Goal: Task Accomplishment & Management: Use online tool/utility

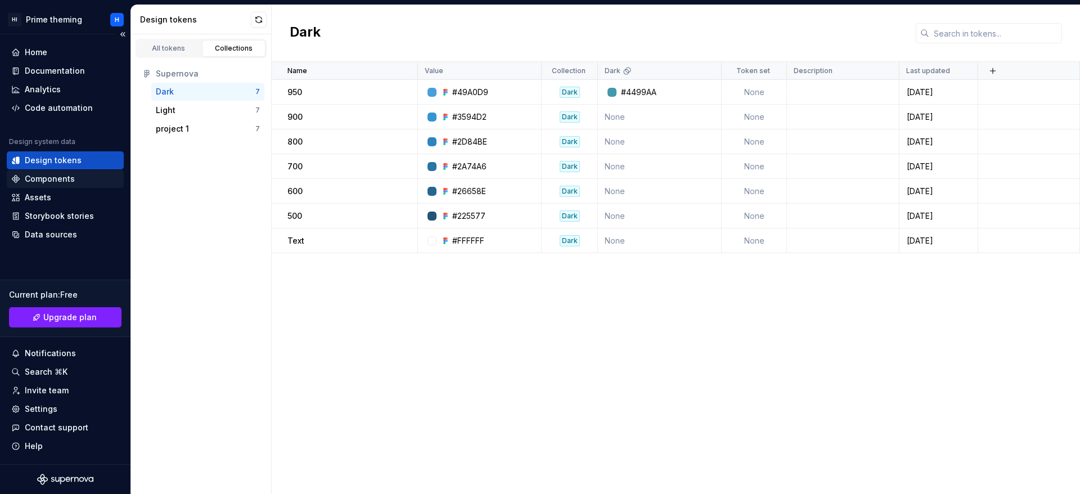
click at [83, 184] on div "Components" at bounding box center [65, 178] width 108 height 11
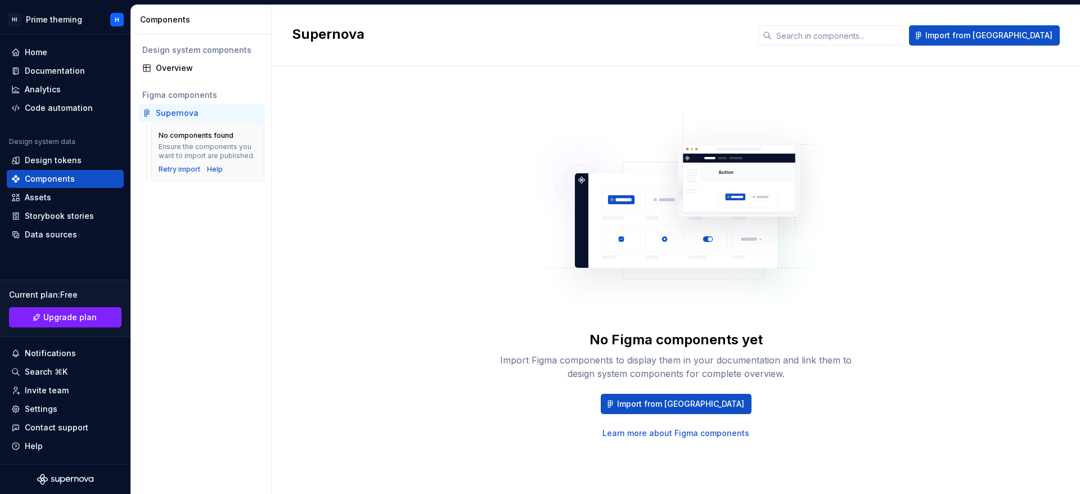
click at [229, 119] on div "Supernova" at bounding box center [201, 113] width 127 height 18
click at [160, 60] on div "Overview" at bounding box center [201, 68] width 127 height 18
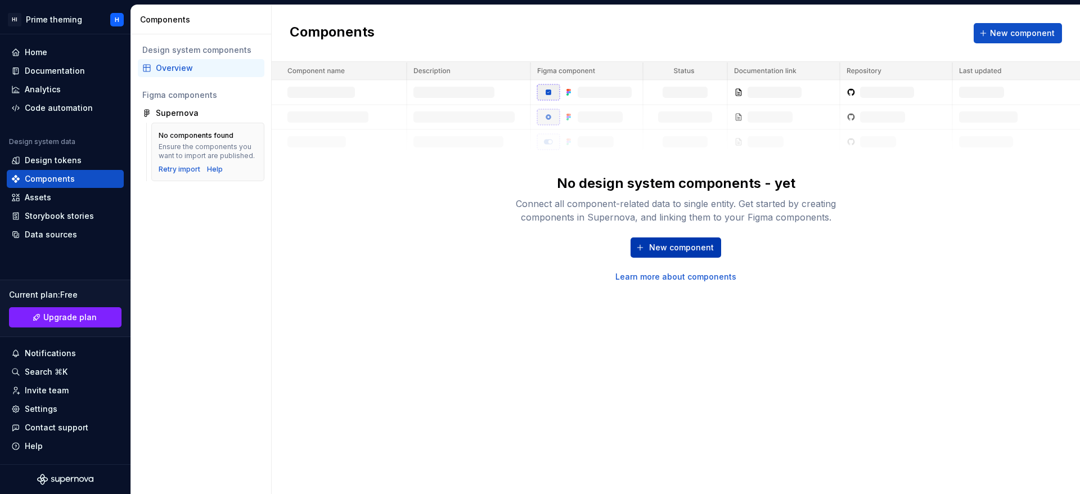
click at [678, 253] on span "New component" at bounding box center [681, 247] width 65 height 11
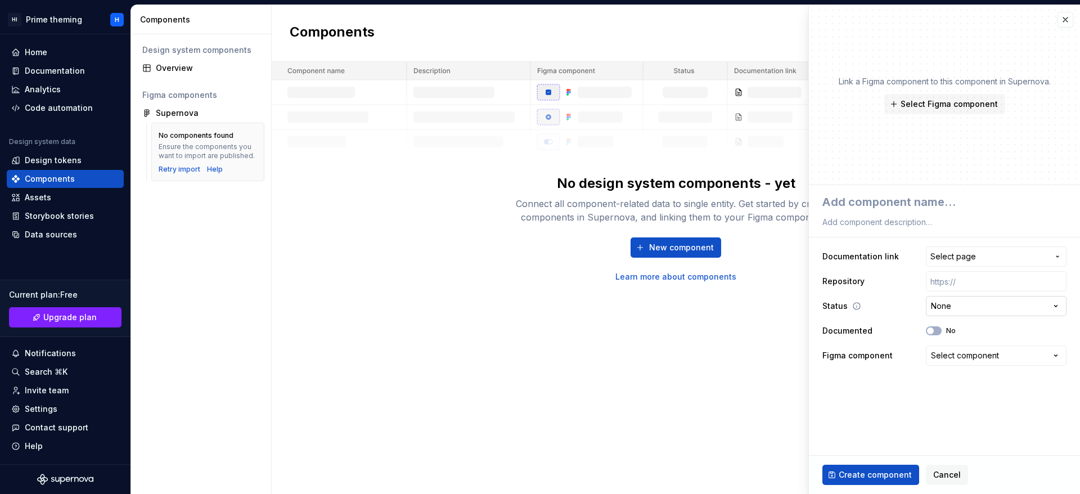
click at [1054, 301] on html "**********" at bounding box center [540, 247] width 1080 height 494
click at [956, 363] on button "Select component" at bounding box center [996, 355] width 141 height 20
click at [956, 363] on html "**********" at bounding box center [540, 247] width 1080 height 494
click at [477, 308] on div "Components New component No design system components - yet Connect all componen…" at bounding box center [676, 249] width 808 height 489
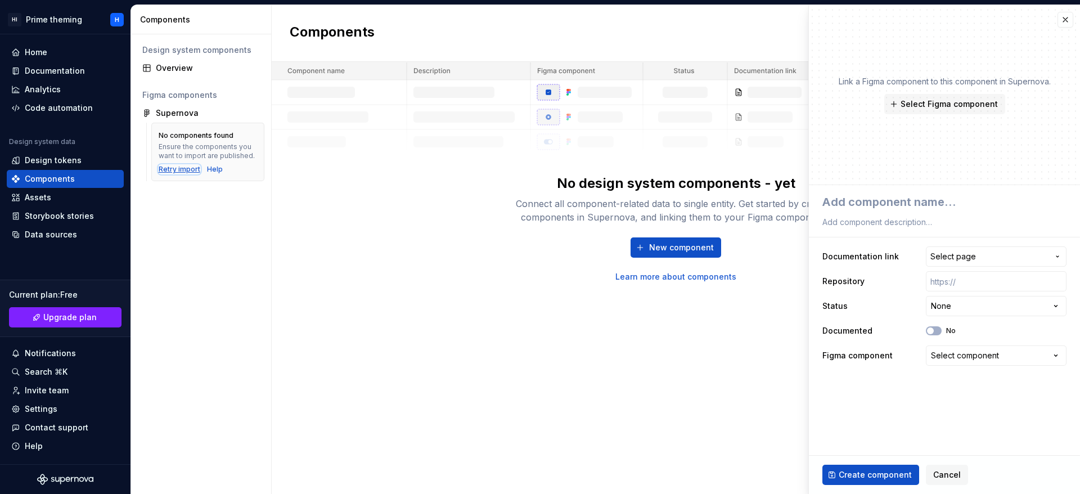
click at [177, 172] on div "Retry import" at bounding box center [180, 169] width 42 height 9
click at [480, 266] on div "No design system components - yet Connect all component-related data to single …" at bounding box center [676, 172] width 808 height 220
click at [1068, 21] on button "button" at bounding box center [1065, 20] width 16 height 16
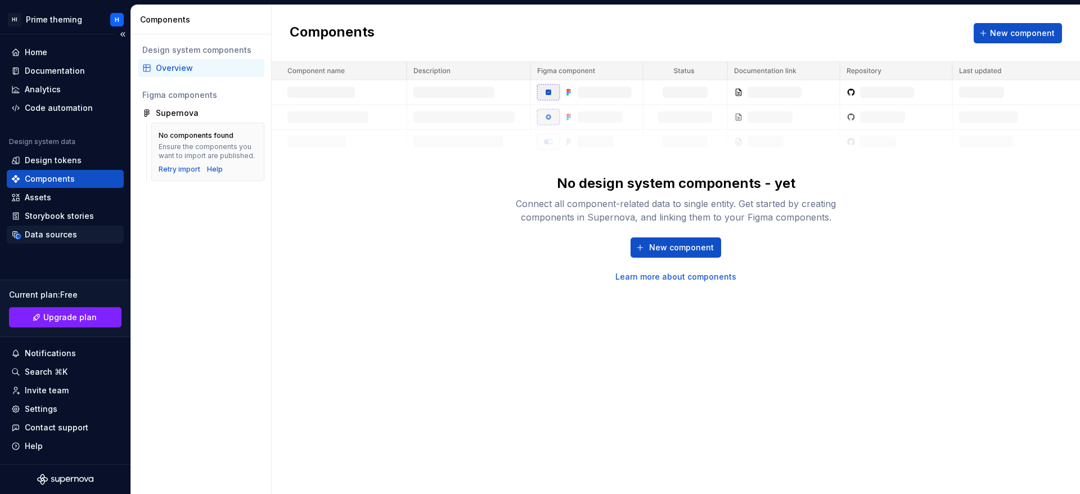
click at [57, 226] on div "Data sources" at bounding box center [65, 235] width 117 height 18
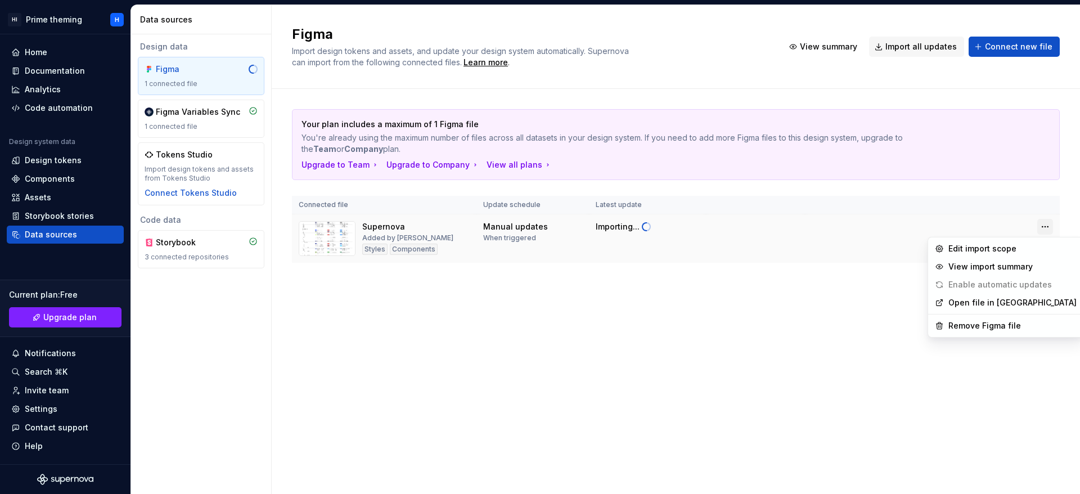
click at [1050, 232] on html "HI Prime theming H Home Documentation Analytics Code automation Design system d…" at bounding box center [540, 247] width 1080 height 494
click at [975, 302] on link "Open file in [GEOGRAPHIC_DATA]" at bounding box center [1012, 302] width 128 height 11
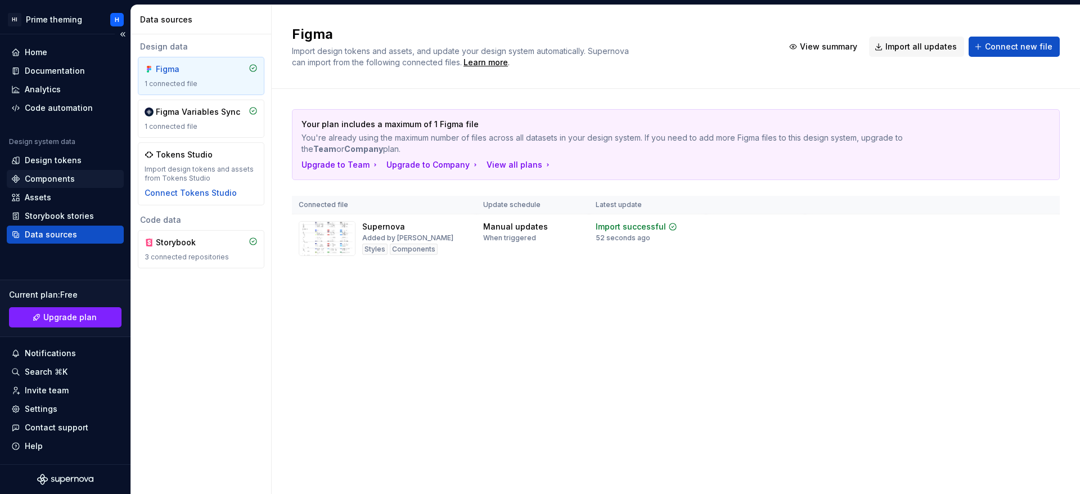
click at [60, 183] on div "Components" at bounding box center [50, 178] width 50 height 11
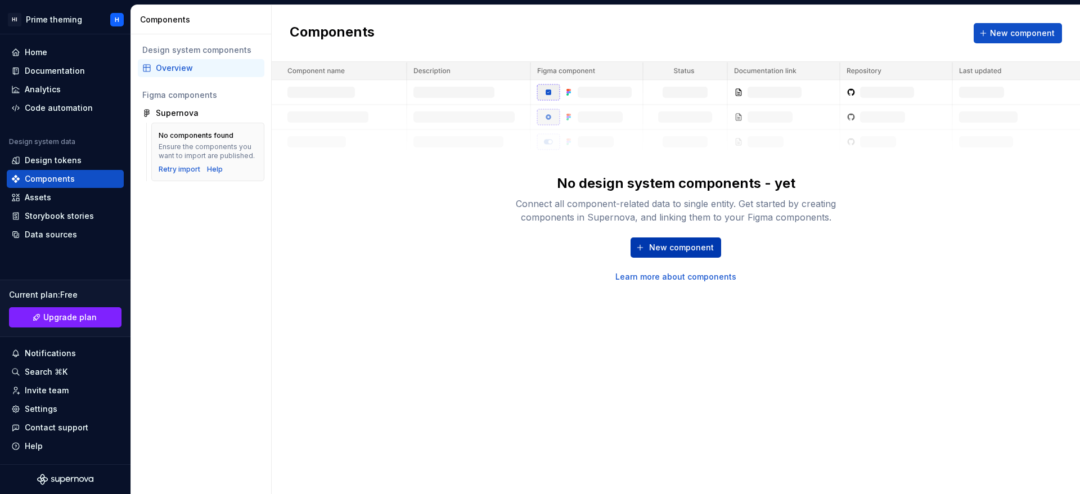
click at [692, 242] on span "New component" at bounding box center [681, 247] width 65 height 11
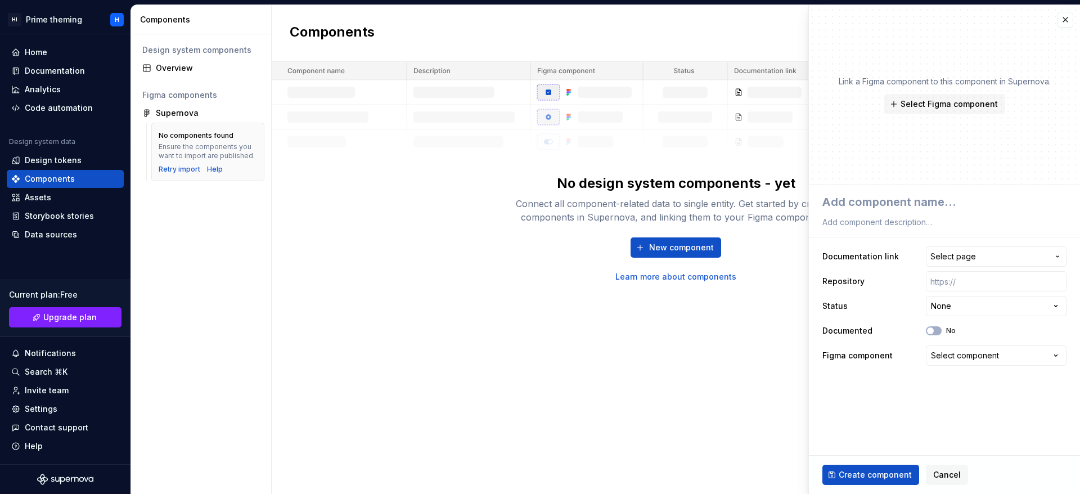
click at [973, 357] on div "Select component" at bounding box center [965, 355] width 68 height 11
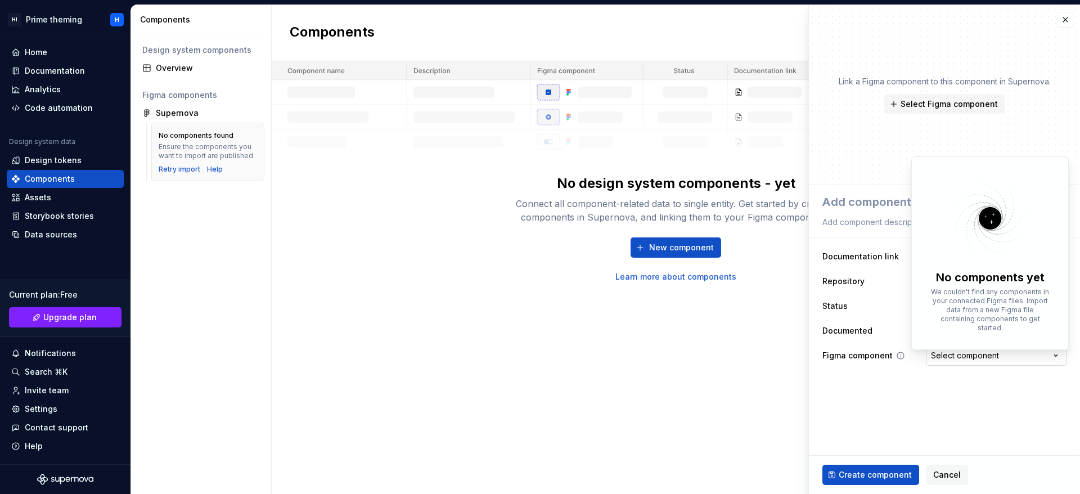
drag, startPoint x: 973, startPoint y: 356, endPoint x: 957, endPoint y: 346, distance: 18.9
click at [973, 357] on html "**********" at bounding box center [540, 247] width 1080 height 494
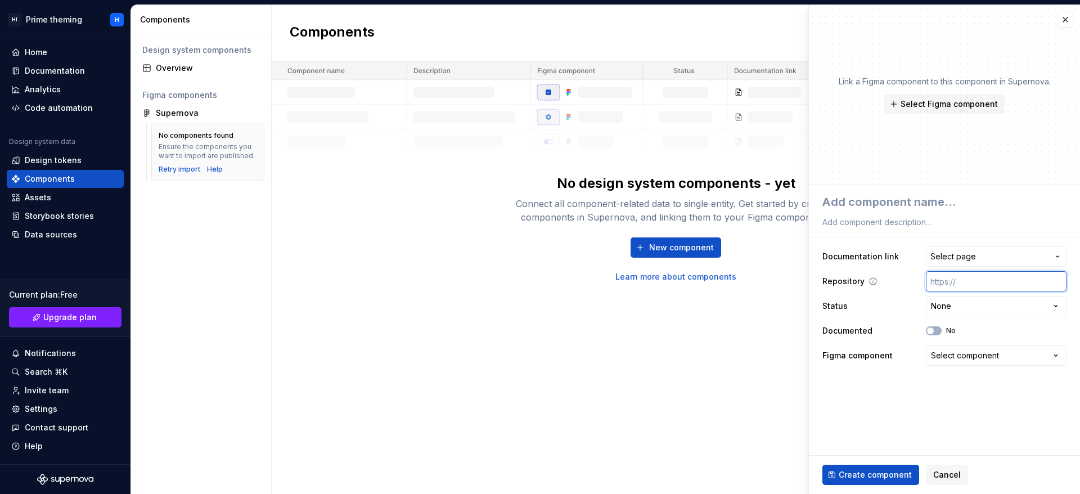
click at [997, 286] on input "text" at bounding box center [996, 281] width 141 height 20
paste input "[URL][DOMAIN_NAME]"
type textarea "*"
type input "[URL][DOMAIN_NAME]"
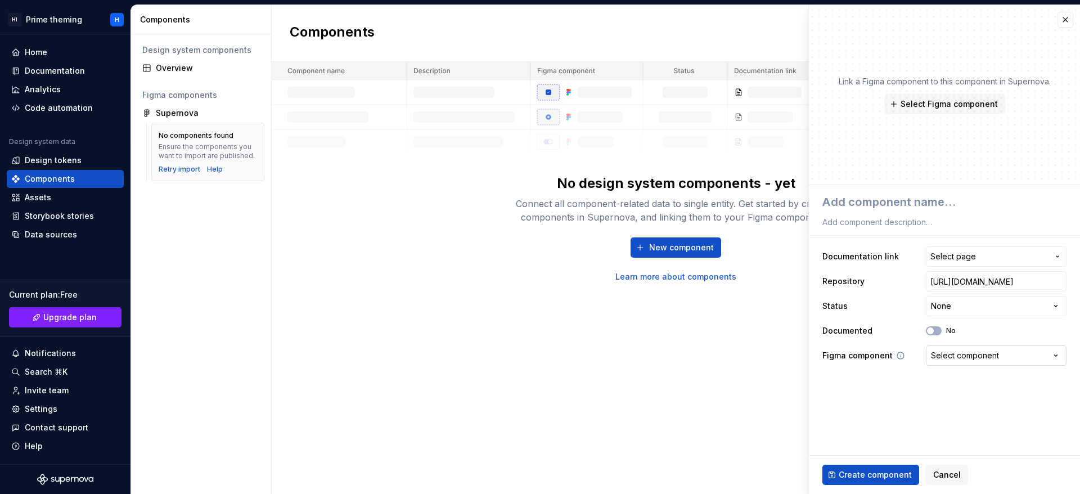
scroll to position [0, 0]
click at [975, 354] on div "Select component" at bounding box center [965, 355] width 68 height 11
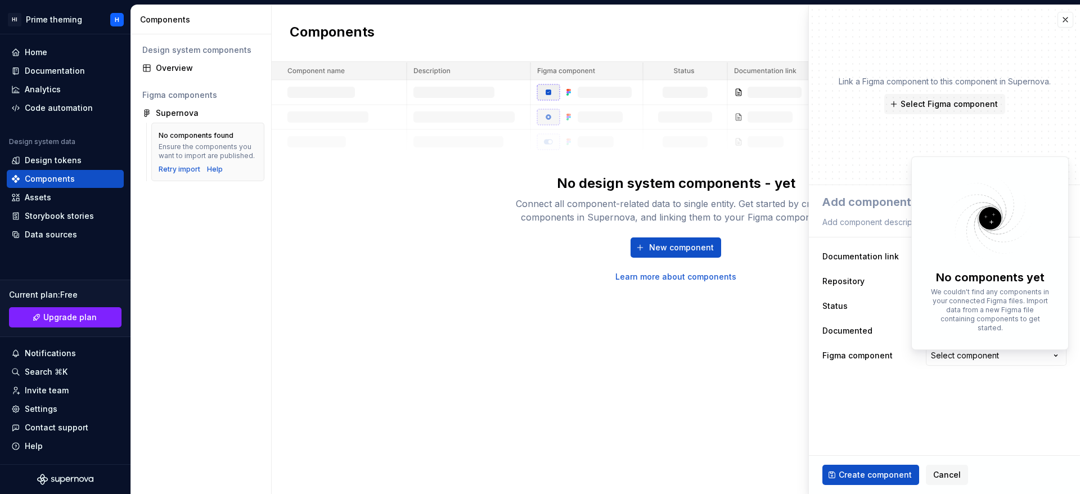
click at [953, 396] on html "**********" at bounding box center [540, 247] width 1080 height 494
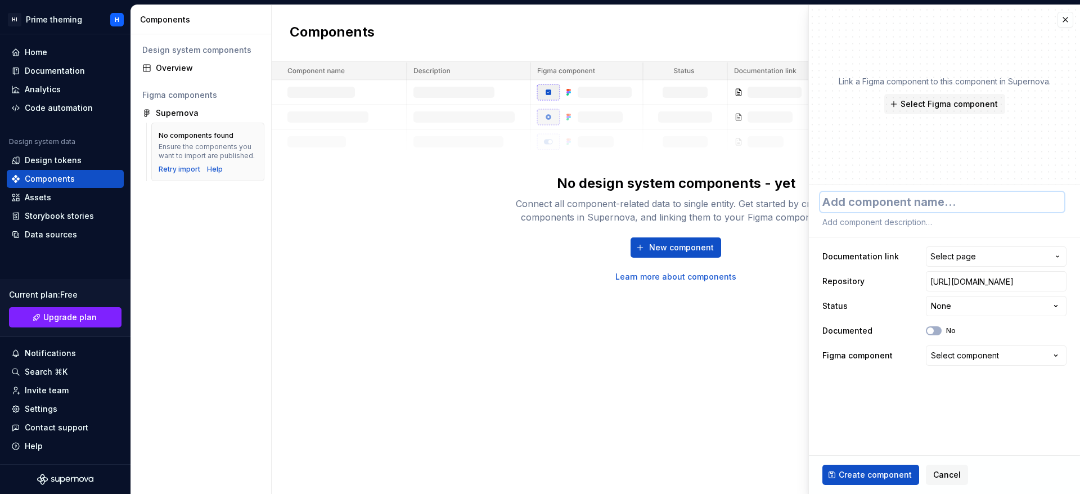
click at [925, 201] on textarea at bounding box center [942, 202] width 244 height 20
type textarea "*"
type textarea "b"
type textarea "*"
type textarea "bu"
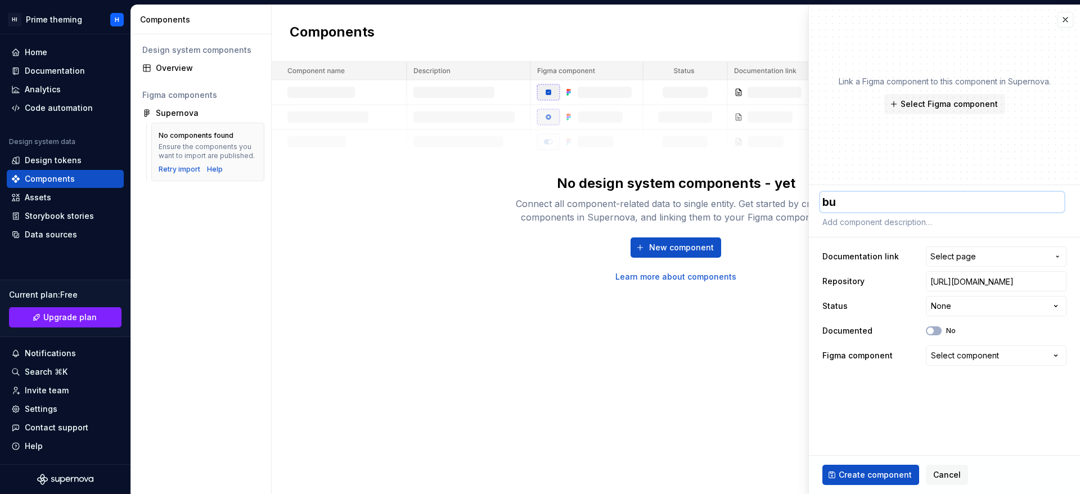
type textarea "*"
type textarea "but"
type textarea "*"
type textarea "butt"
type textarea "*"
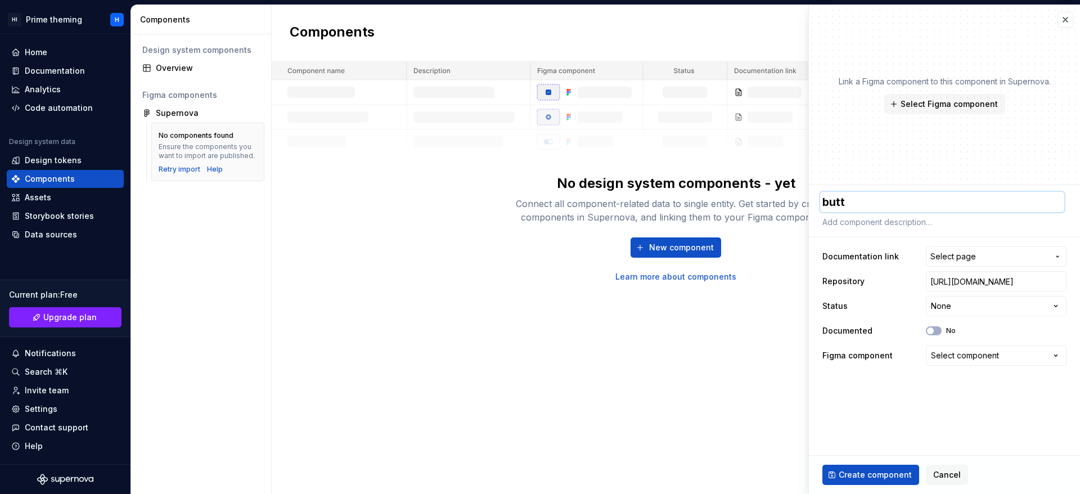
type textarea "butto"
type textarea "*"
type textarea "button"
type textarea "*"
type textarea "button"
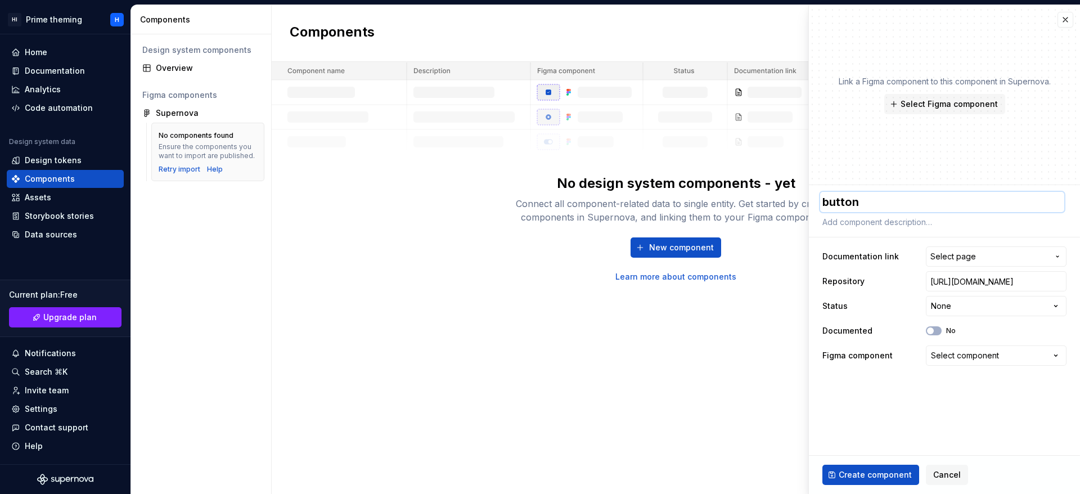
type textarea "*"
type textarea "button s"
type textarea "*"
type textarea "button sa"
type textarea "*"
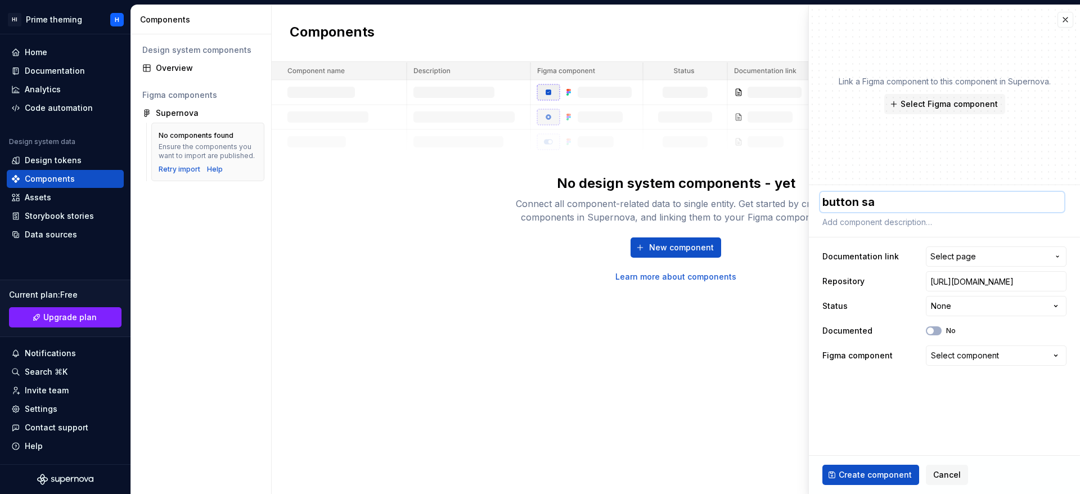
type textarea "button [PERSON_NAME]"
type textarea "*"
type textarea "button samp"
type textarea "*"
type textarea "button sampl"
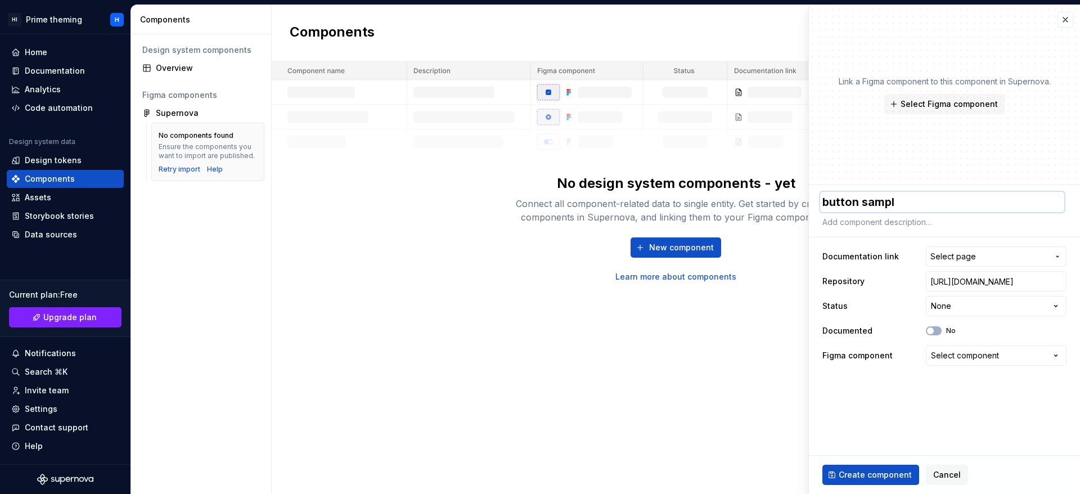
type textarea "*"
type textarea "button sample"
click at [993, 253] on span "Select page" at bounding box center [989, 256] width 118 height 11
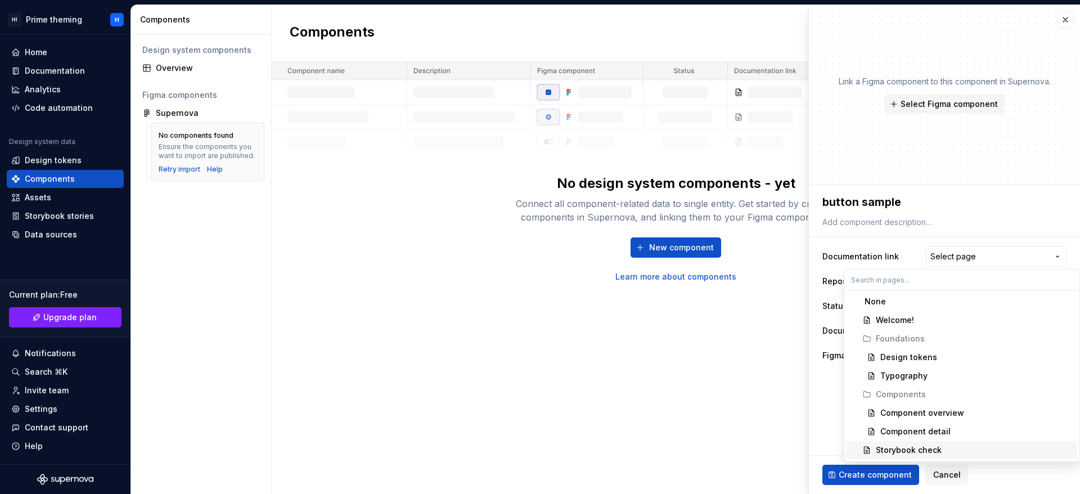
click at [945, 443] on span "Storybook check" at bounding box center [961, 450] width 231 height 18
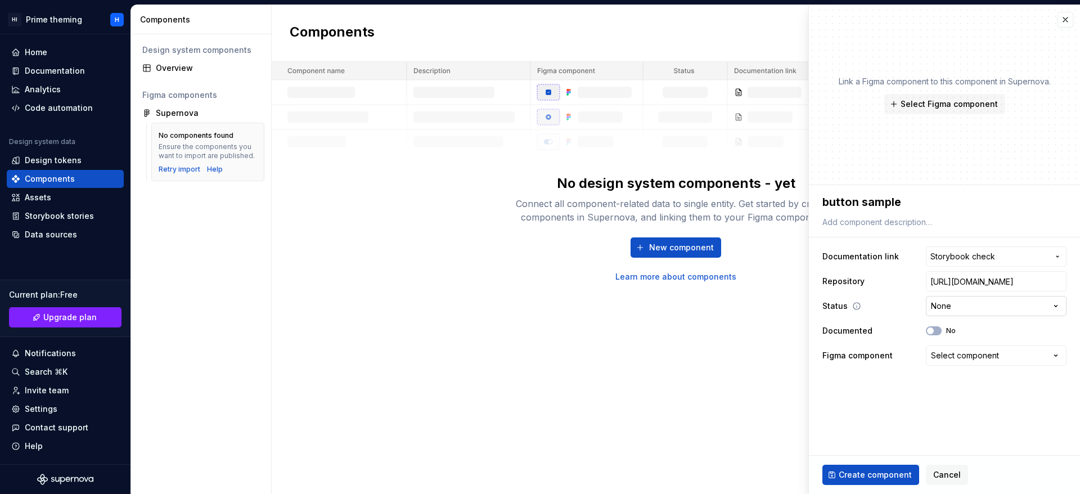
click at [976, 302] on html "**********" at bounding box center [540, 247] width 1080 height 494
click at [900, 470] on span "Create component" at bounding box center [875, 474] width 73 height 11
type textarea "*"
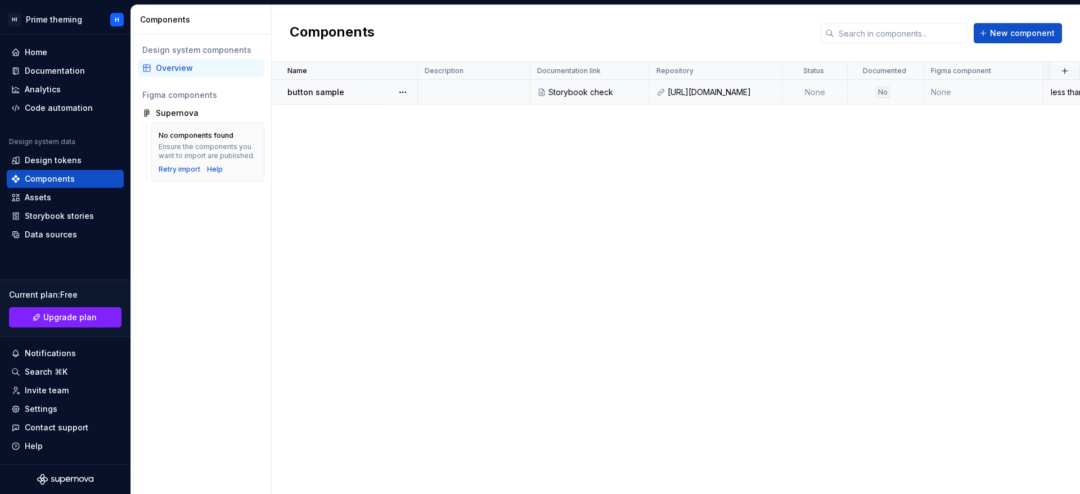
click at [319, 93] on p "button sample" at bounding box center [315, 92] width 57 height 11
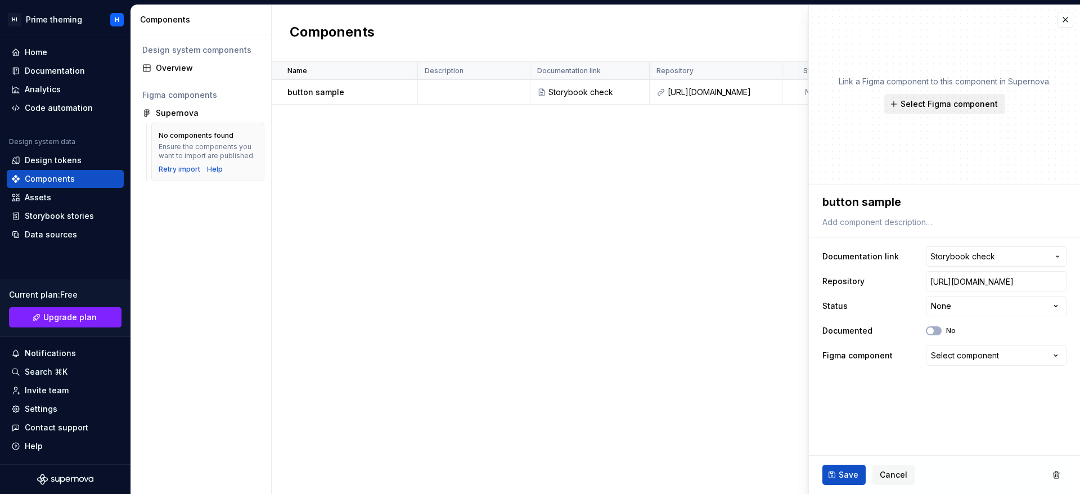
click at [970, 107] on span "Select Figma component" at bounding box center [948, 103] width 97 height 11
click at [945, 88] on div "Link a Figma component to this component in Supernova. Select Figma component" at bounding box center [945, 95] width 212 height 38
click at [1070, 20] on button "button" at bounding box center [1065, 20] width 16 height 16
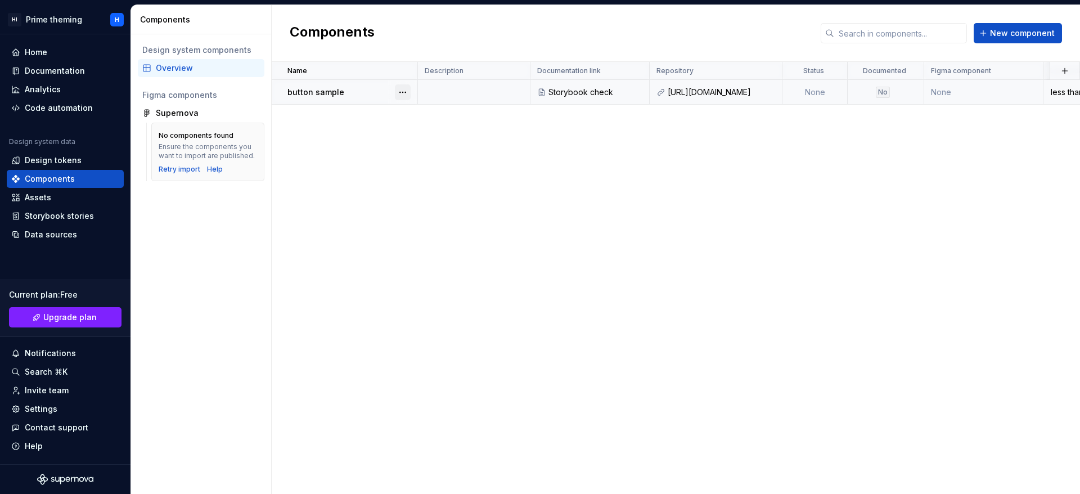
click at [398, 94] on button "button" at bounding box center [403, 92] width 16 height 16
click at [453, 111] on div "Open component detail" at bounding box center [462, 114] width 93 height 11
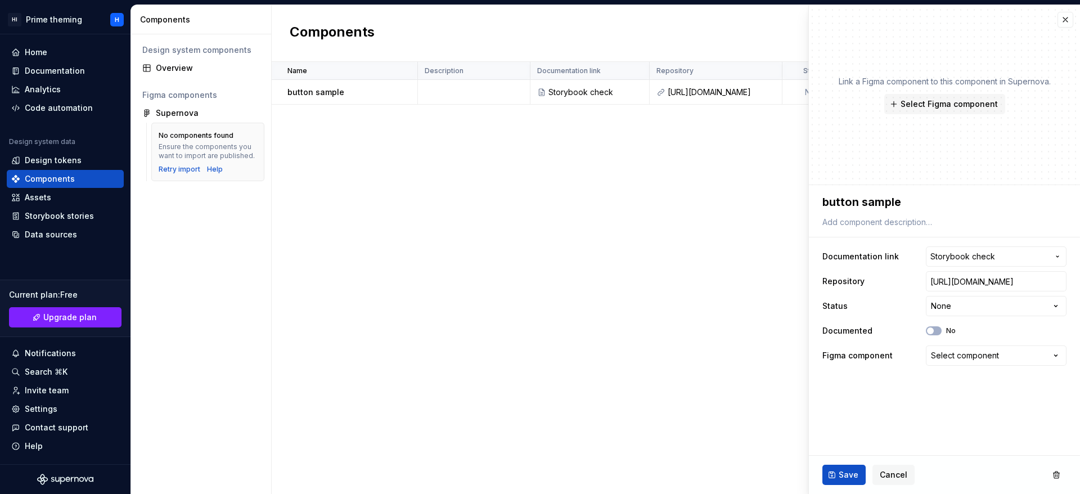
click at [626, 187] on div "Name Description Documentation link Repository Status Documented Figma componen…" at bounding box center [676, 278] width 808 height 432
click at [409, 90] on button "button" at bounding box center [403, 92] width 16 height 16
click at [442, 145] on div "Delete component" at bounding box center [455, 137] width 115 height 18
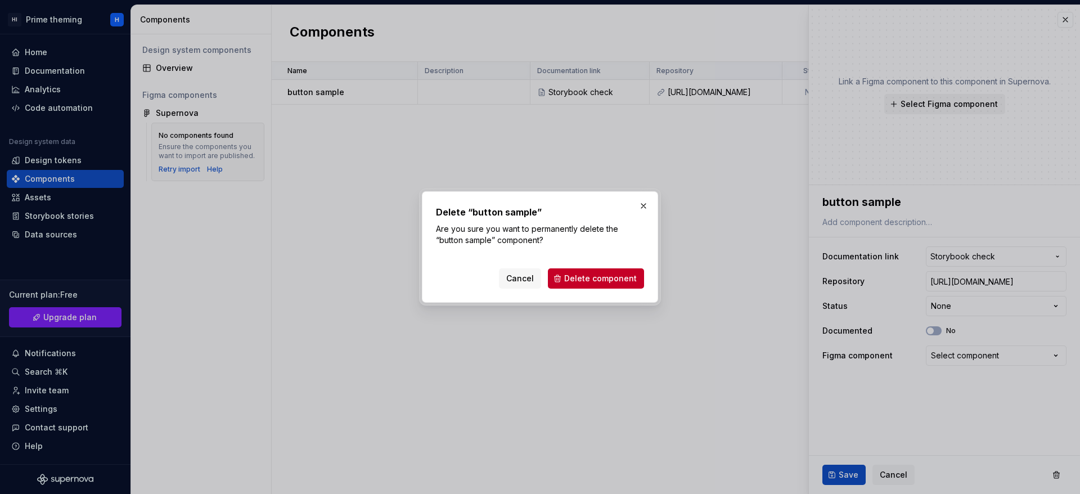
click at [597, 264] on div "Cancel Delete component" at bounding box center [540, 276] width 208 height 25
click at [602, 277] on span "Delete component" at bounding box center [600, 278] width 73 height 11
type textarea "*"
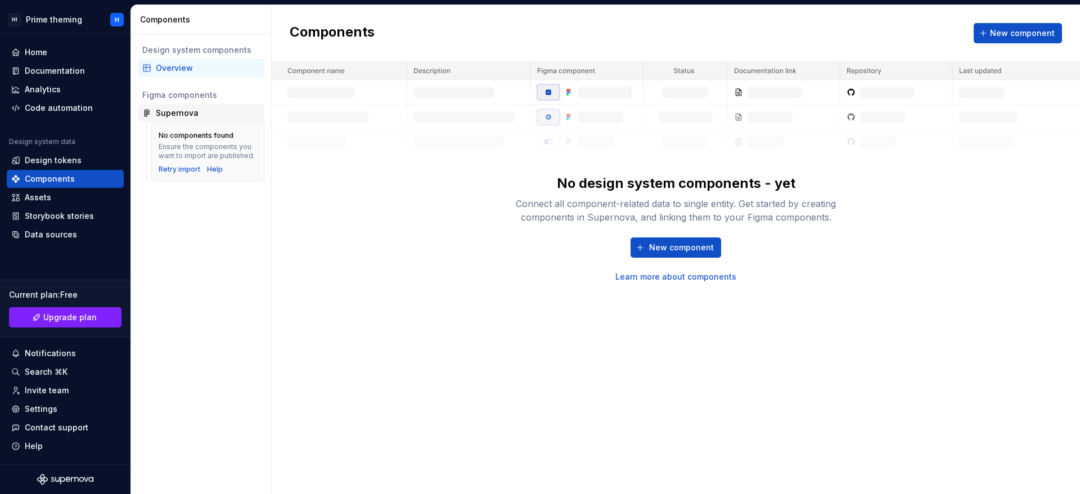
click at [175, 107] on div "Supernova" at bounding box center [177, 112] width 43 height 11
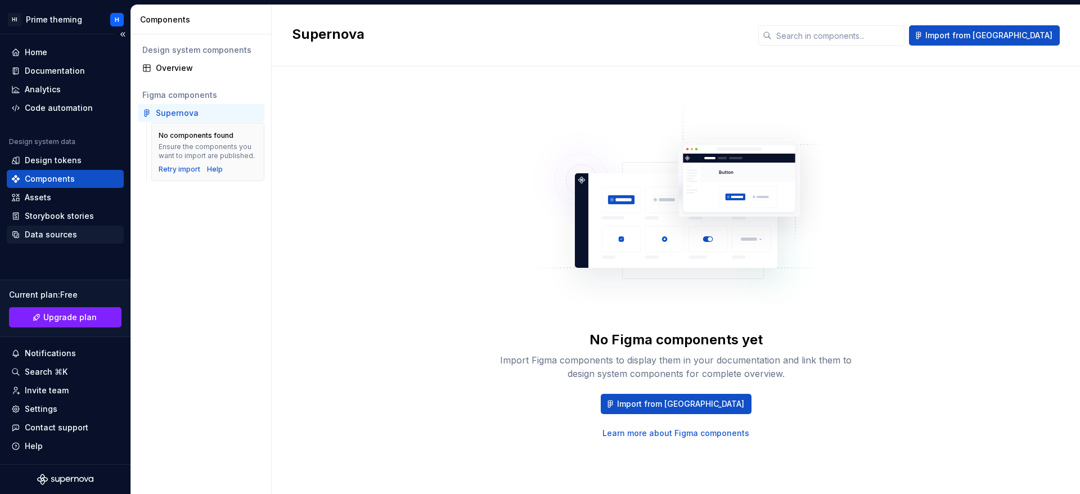
click at [70, 227] on div "Data sources" at bounding box center [65, 235] width 117 height 18
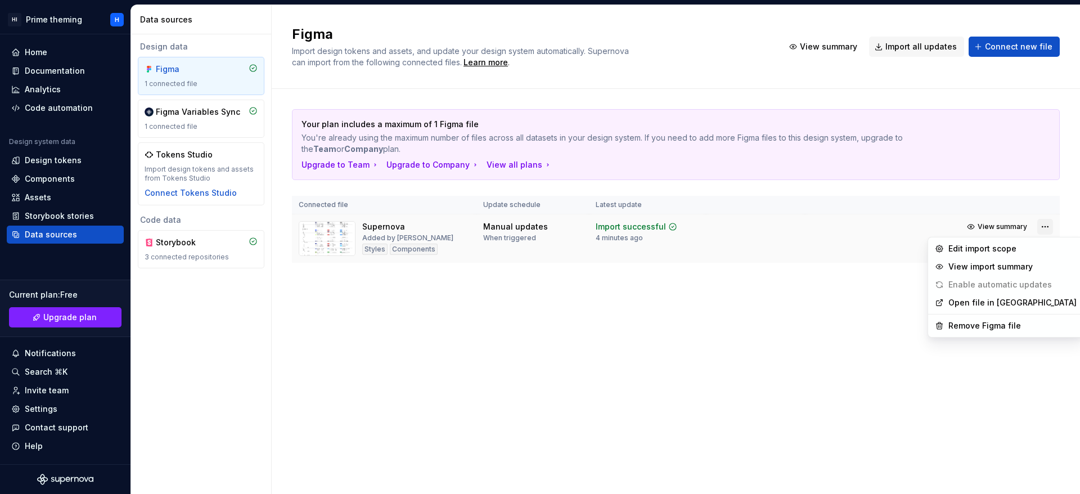
click at [1043, 226] on html "HI Prime theming H Home Documentation Analytics Code automation Design system d…" at bounding box center [540, 247] width 1080 height 494
click at [973, 317] on div "Remove Figma file" at bounding box center [1005, 326] width 151 height 18
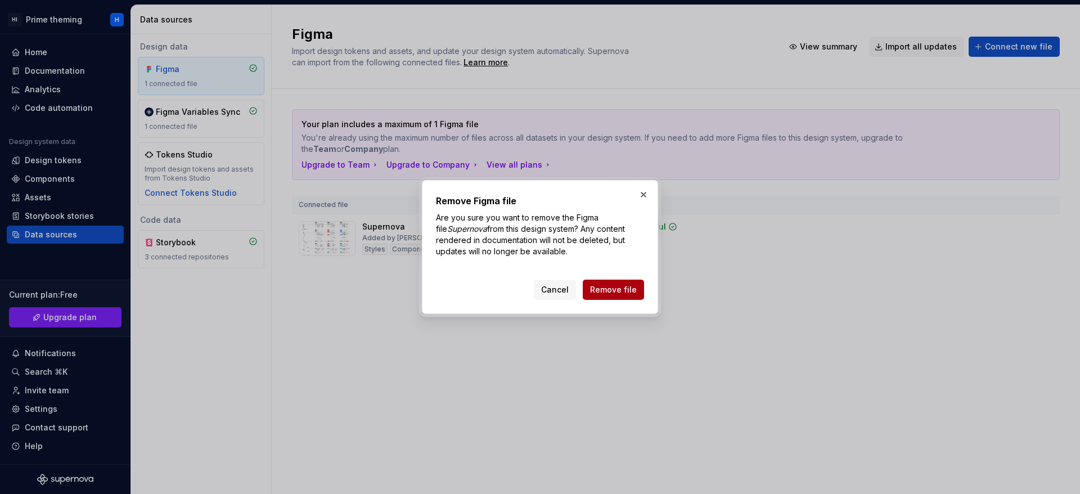
click at [615, 292] on span "Remove file" at bounding box center [613, 289] width 47 height 11
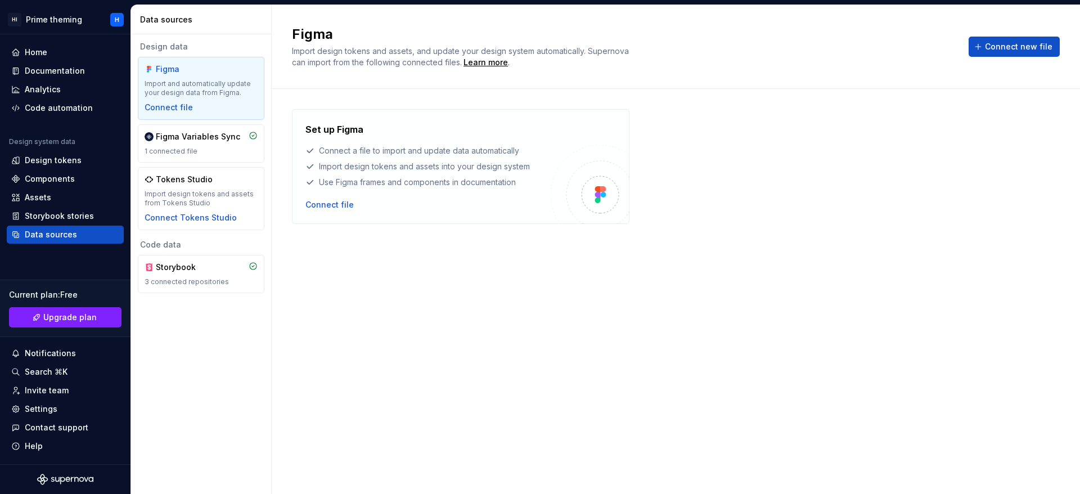
click at [328, 195] on div "Set up Figma Connect a file to import and update data automatically Import desi…" at bounding box center [427, 167] width 245 height 88
click at [328, 206] on div "Connect file" at bounding box center [329, 204] width 48 height 11
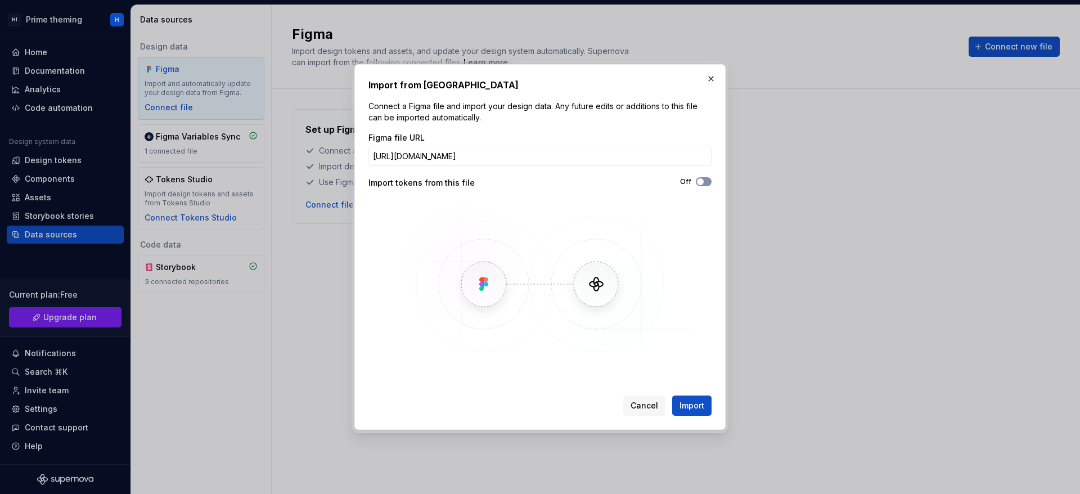
type input "[URL][DOMAIN_NAME]"
click at [710, 183] on button "Off" at bounding box center [704, 181] width 16 height 9
click at [684, 400] on span "Import" at bounding box center [691, 405] width 25 height 11
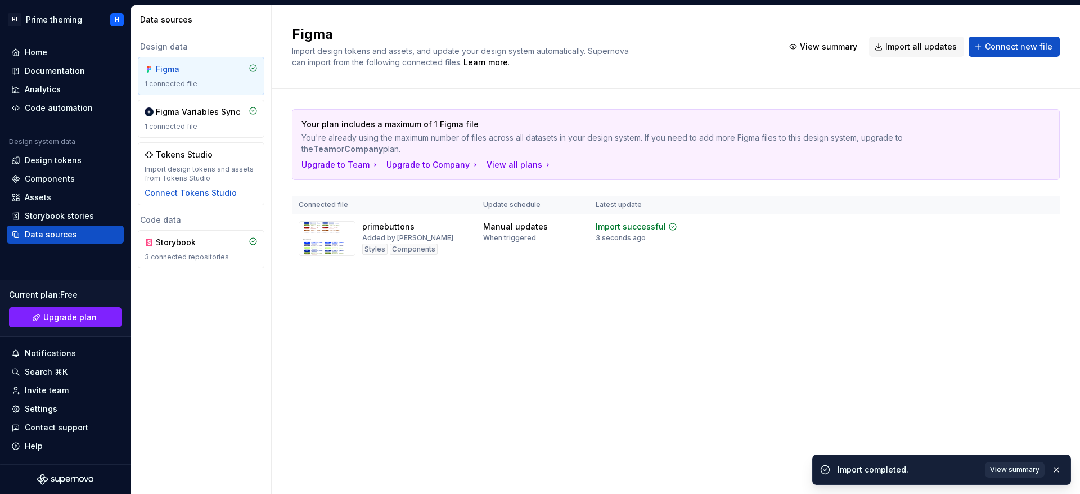
click at [1024, 463] on button "View summary" at bounding box center [1015, 470] width 60 height 16
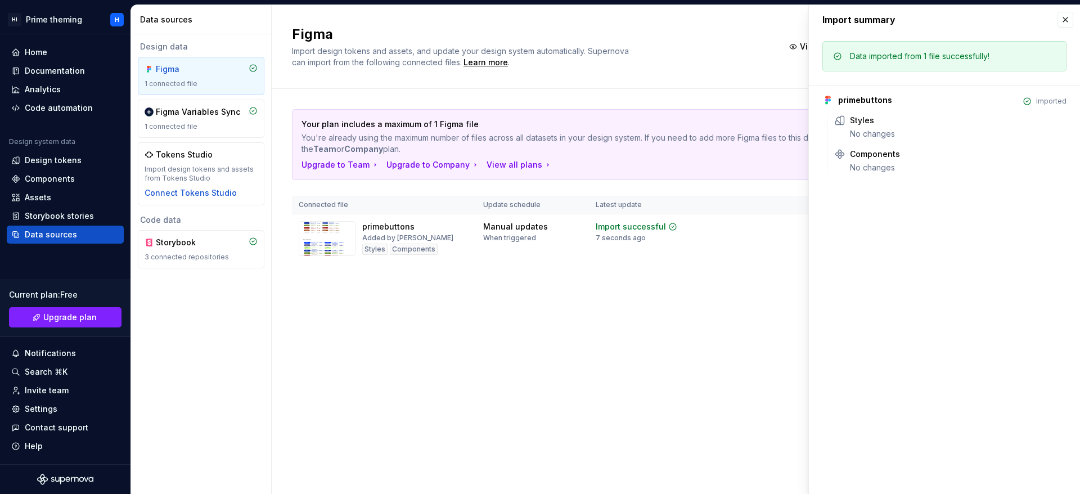
click at [623, 376] on div "Figma Import design tokens and assets, and update your design system automatica…" at bounding box center [676, 249] width 808 height 489
click at [905, 155] on icon at bounding box center [906, 154] width 7 height 7
click at [49, 179] on div "Components" at bounding box center [50, 178] width 50 height 11
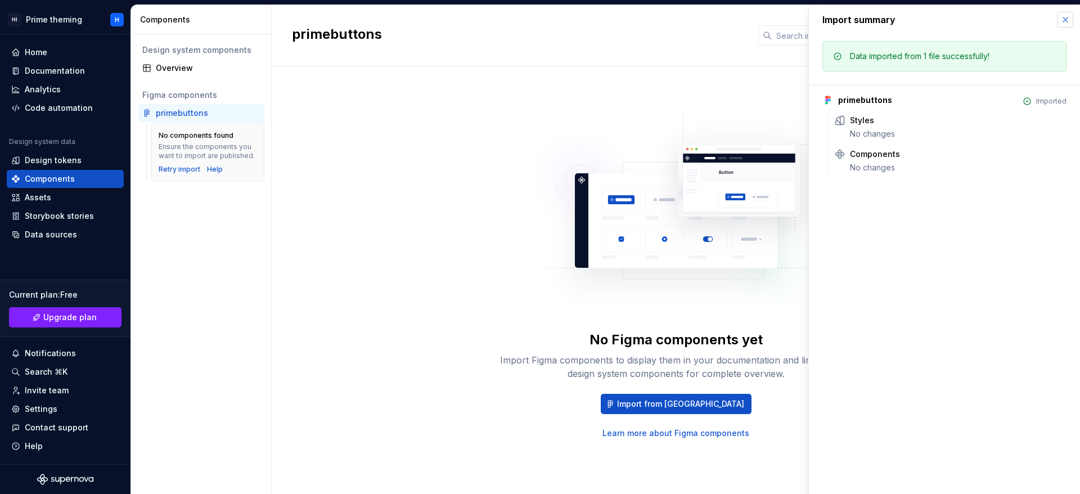
click at [1061, 21] on button "button" at bounding box center [1065, 20] width 16 height 16
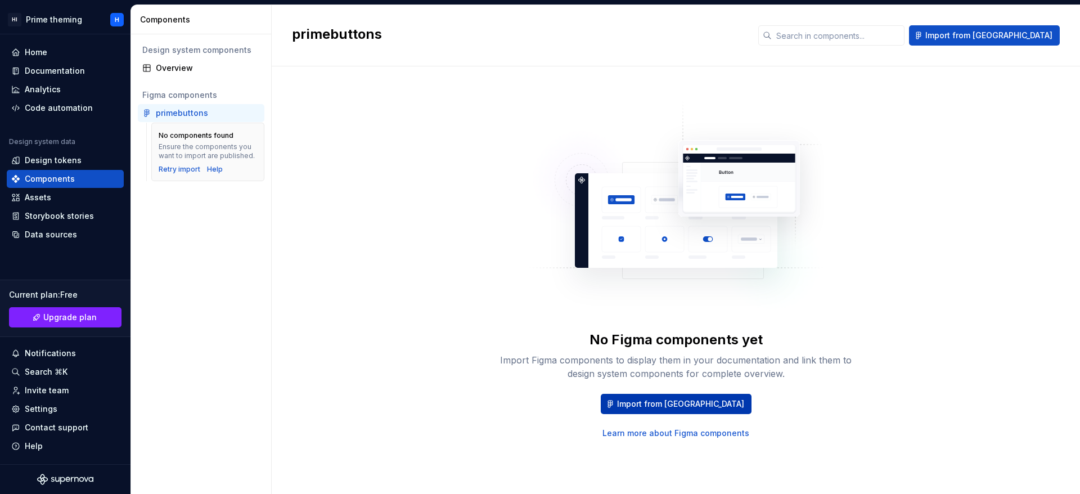
click at [649, 406] on span "Import from [GEOGRAPHIC_DATA]" at bounding box center [680, 403] width 127 height 11
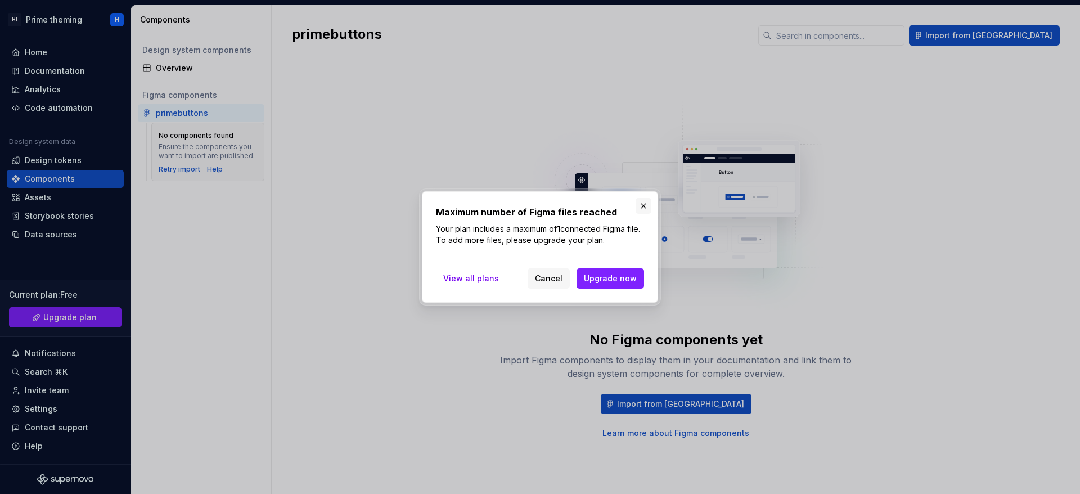
click at [640, 199] on button "button" at bounding box center [644, 206] width 16 height 16
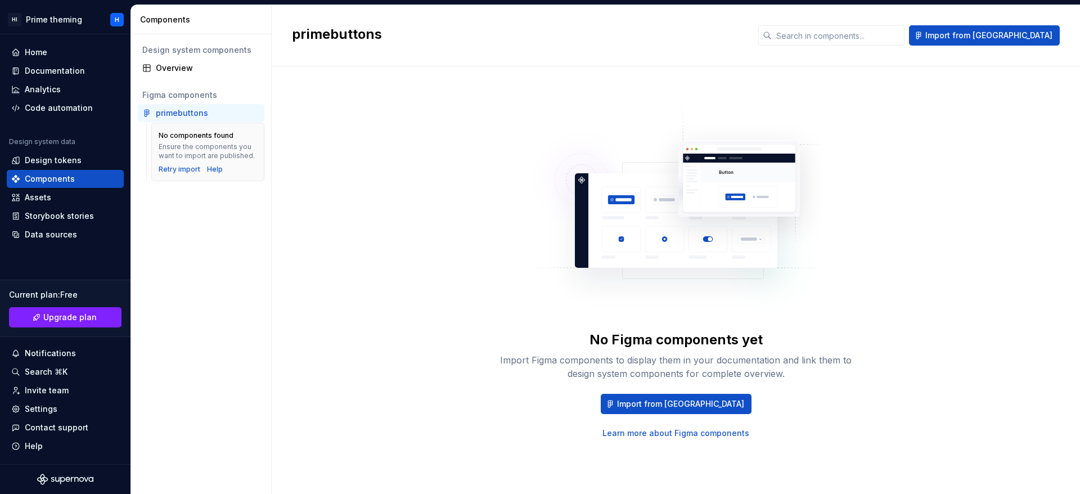
click at [205, 111] on div "primebuttons" at bounding box center [182, 112] width 52 height 11
click at [188, 173] on div "Retry import" at bounding box center [180, 169] width 42 height 9
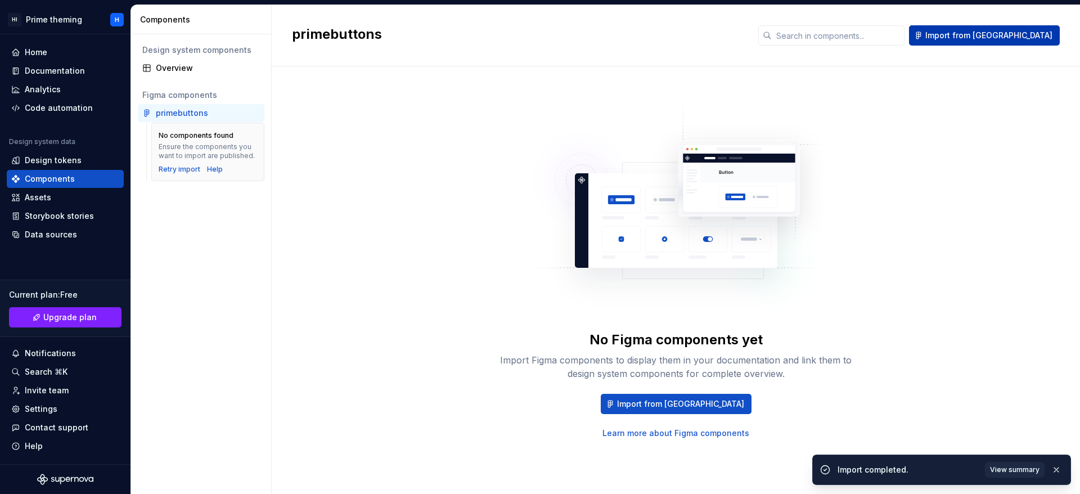
click at [1028, 35] on span "Import from [GEOGRAPHIC_DATA]" at bounding box center [988, 35] width 127 height 11
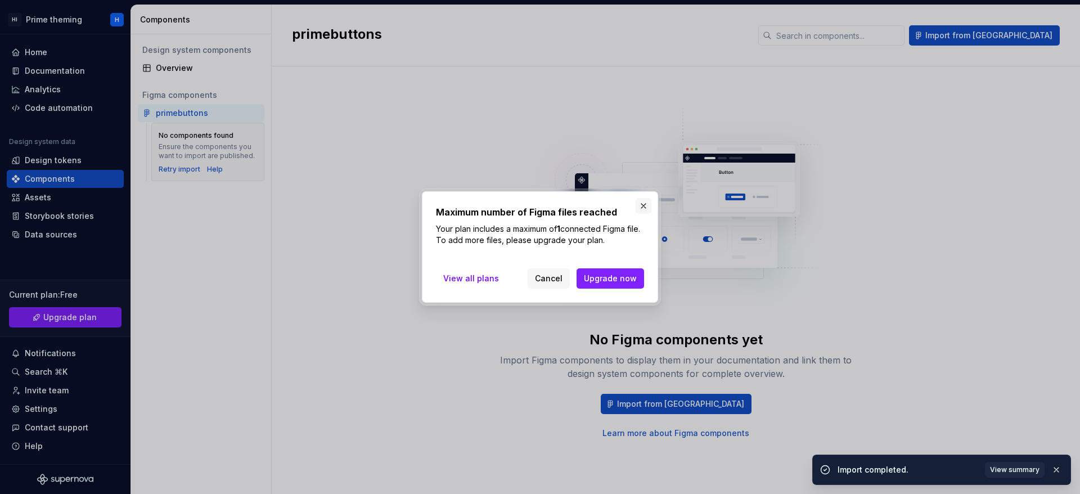
click at [636, 209] on button "button" at bounding box center [644, 206] width 16 height 16
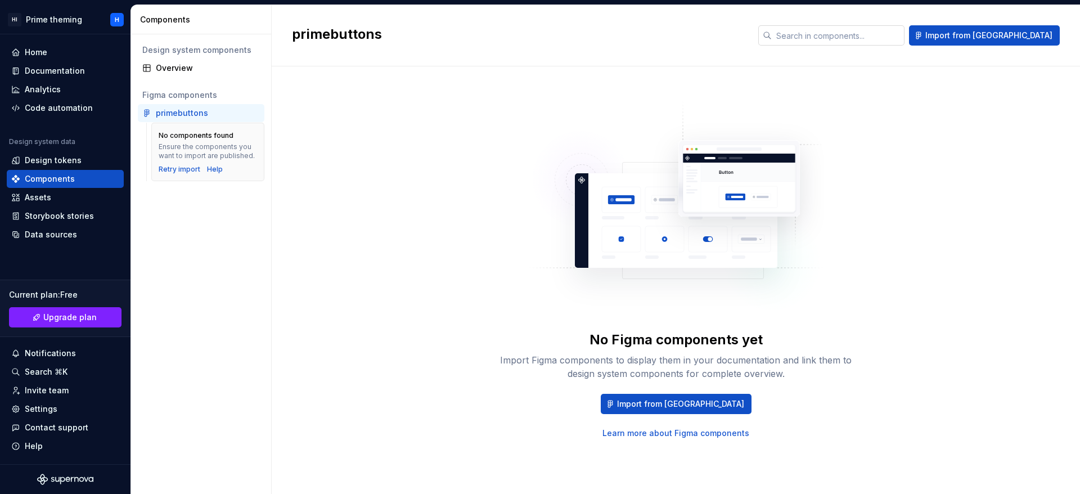
click at [859, 37] on input "text" at bounding box center [838, 35] width 133 height 20
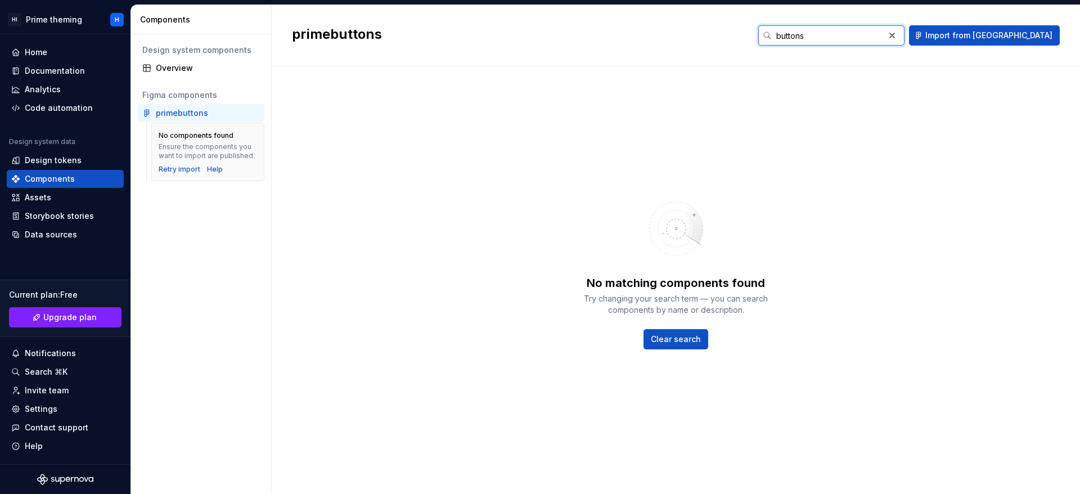
type input "buttons"
click at [183, 109] on div "primebuttons" at bounding box center [182, 112] width 52 height 11
click at [190, 173] on div "Retry import" at bounding box center [180, 169] width 42 height 9
click at [200, 68] on div "Overview" at bounding box center [208, 67] width 104 height 11
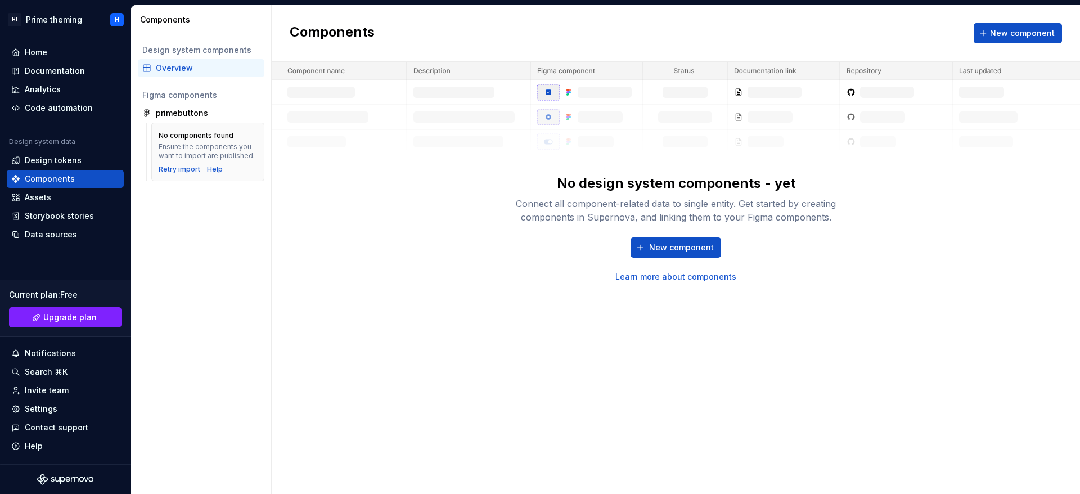
click at [656, 274] on link "Learn more about components" at bounding box center [675, 276] width 121 height 11
click at [1034, 32] on span "New component" at bounding box center [1022, 33] width 65 height 11
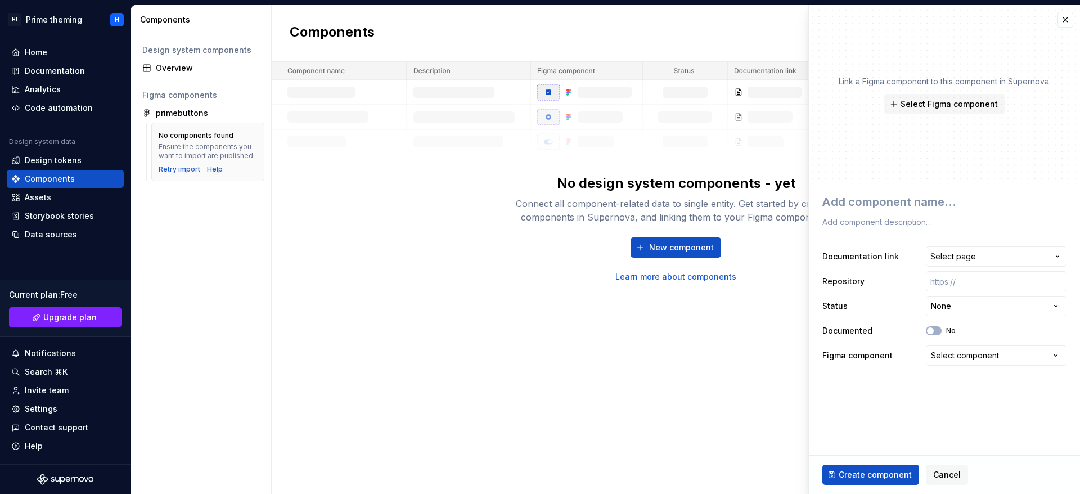
type textarea "*"
click at [1063, 22] on button "button" at bounding box center [1065, 20] width 16 height 16
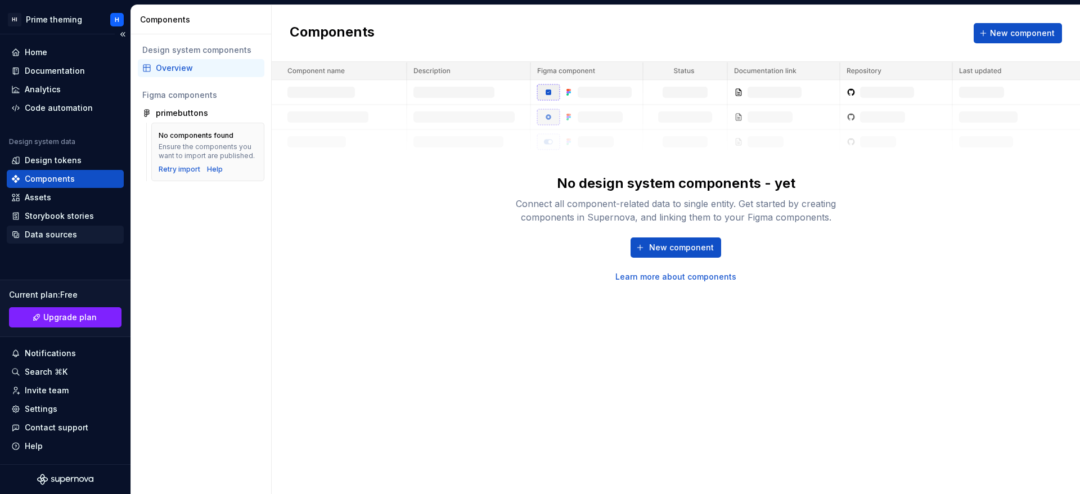
click at [74, 236] on div "Data sources" at bounding box center [51, 234] width 52 height 11
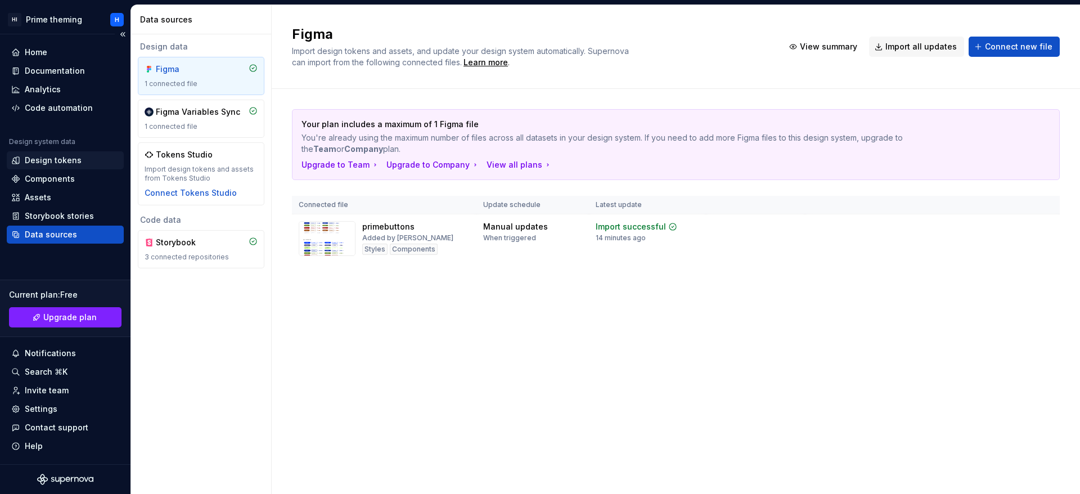
click at [87, 168] on div "Design tokens" at bounding box center [65, 160] width 117 height 18
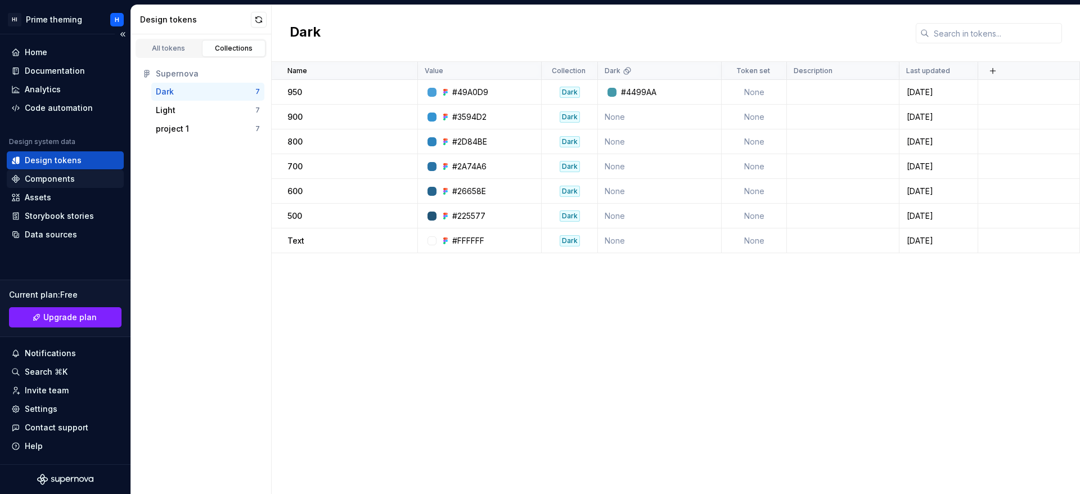
click at [102, 180] on div "Components" at bounding box center [65, 178] width 108 height 11
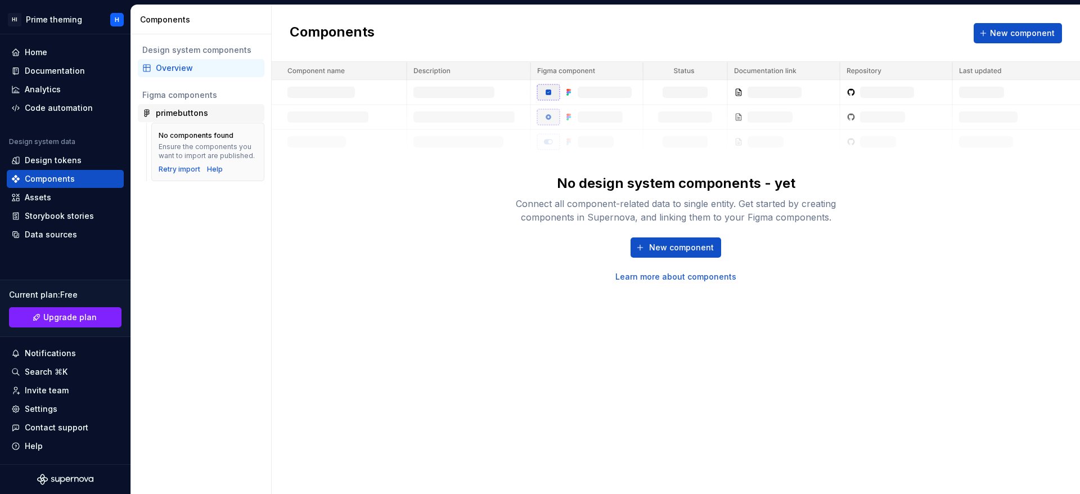
click at [184, 115] on div "primebuttons" at bounding box center [182, 112] width 52 height 11
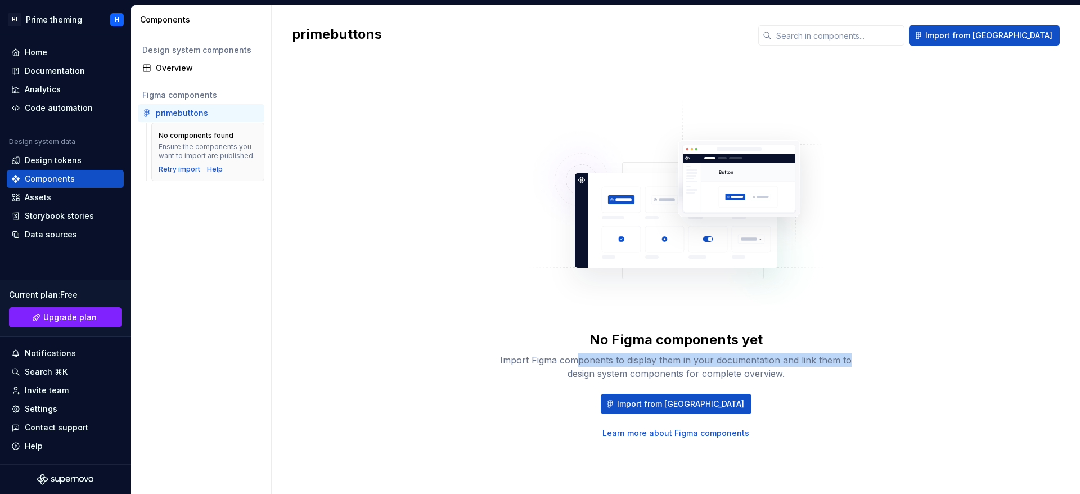
drag, startPoint x: 581, startPoint y: 350, endPoint x: 923, endPoint y: 361, distance: 342.1
click at [923, 361] on div "No Figma components yet Import Figma components to display them in your documen…" at bounding box center [676, 269] width 768 height 364
click at [914, 397] on div "No Figma components yet Import Figma components to display them in your documen…" at bounding box center [676, 269] width 768 height 364
click at [655, 381] on div "No Figma components yet Import Figma components to display them in your documen…" at bounding box center [676, 385] width 360 height 108
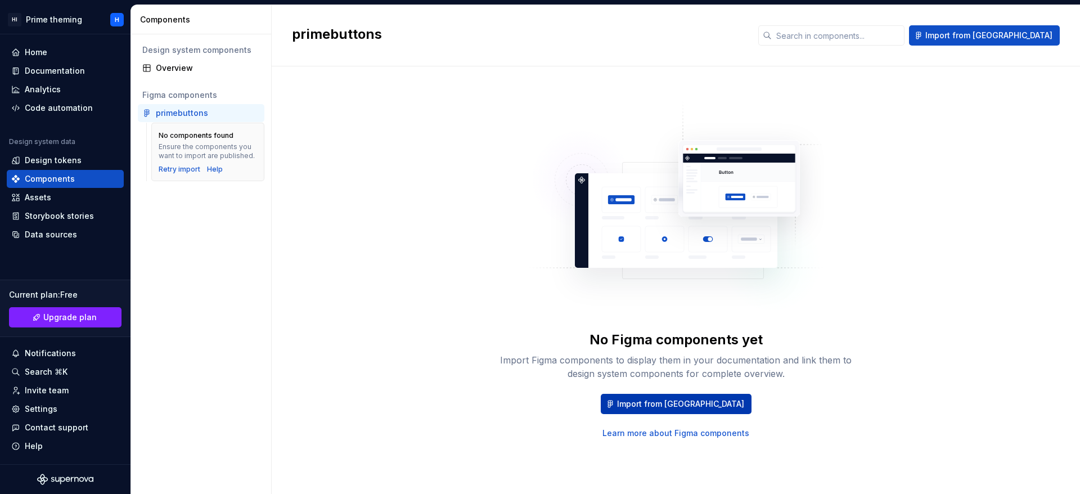
click at [664, 408] on span "Import from [GEOGRAPHIC_DATA]" at bounding box center [680, 403] width 127 height 11
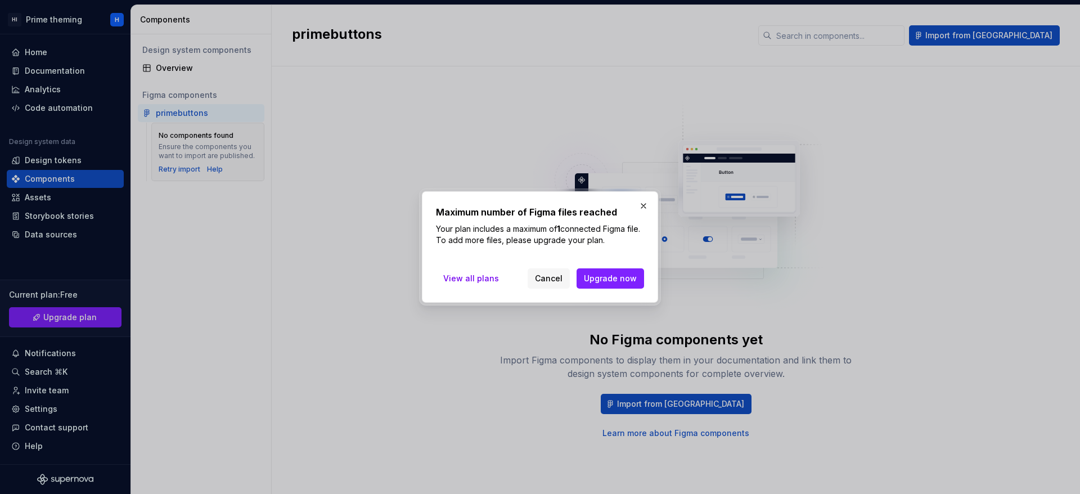
drag, startPoint x: 434, startPoint y: 223, endPoint x: 637, endPoint y: 242, distance: 203.9
click at [637, 242] on div "Maximum number of Figma files reached Your plan includes a maximum of 1 connect…" at bounding box center [540, 246] width 236 height 111
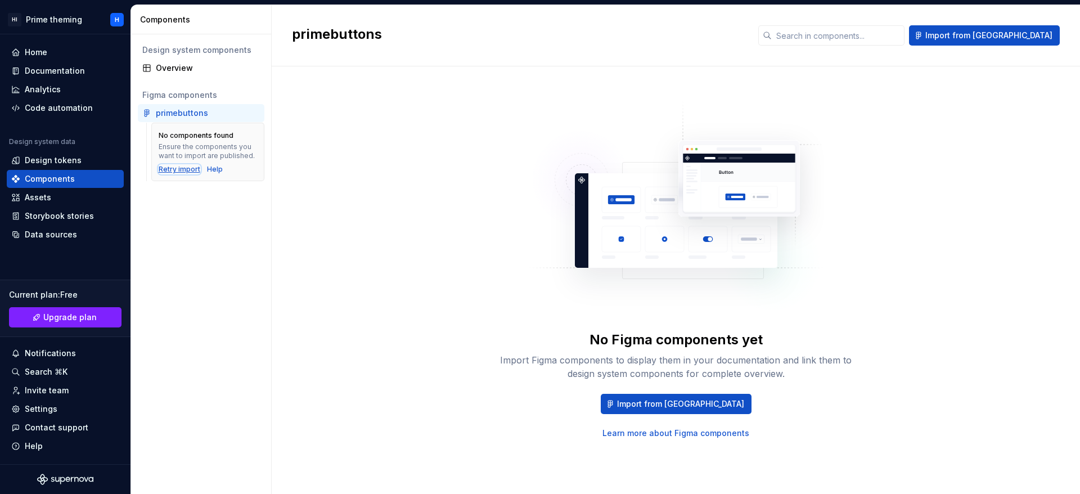
click at [187, 171] on div "Retry import" at bounding box center [180, 169] width 42 height 9
click at [93, 232] on div "Data sources" at bounding box center [65, 234] width 108 height 11
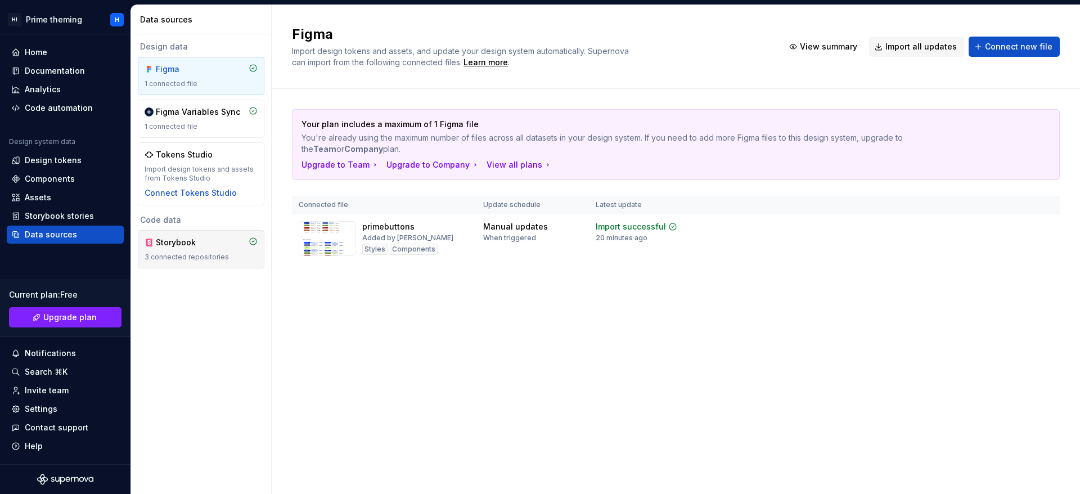
click at [209, 249] on div "Storybook 3 connected repositories" at bounding box center [201, 249] width 113 height 25
click at [607, 242] on div "20 minutes ago" at bounding box center [622, 237] width 52 height 9
click at [339, 236] on img at bounding box center [327, 238] width 57 height 35
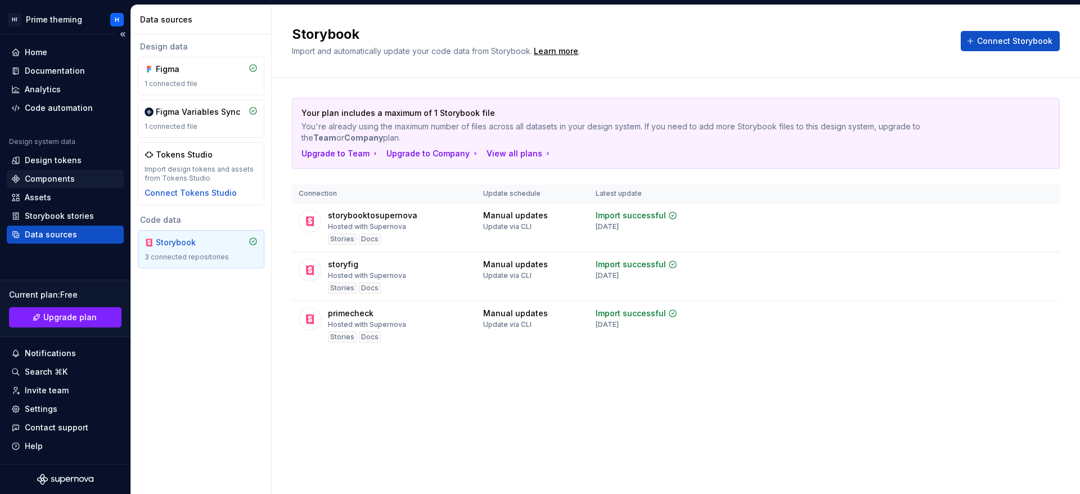
click at [61, 187] on div "Components" at bounding box center [65, 179] width 117 height 18
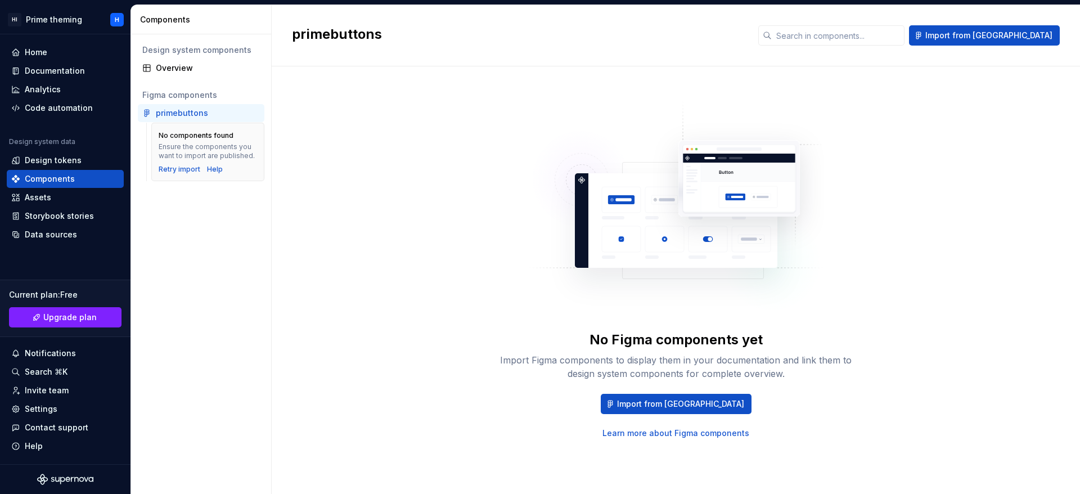
click at [214, 112] on div "primebuttons" at bounding box center [208, 112] width 104 height 11
click at [196, 68] on div "Overview" at bounding box center [208, 67] width 104 height 11
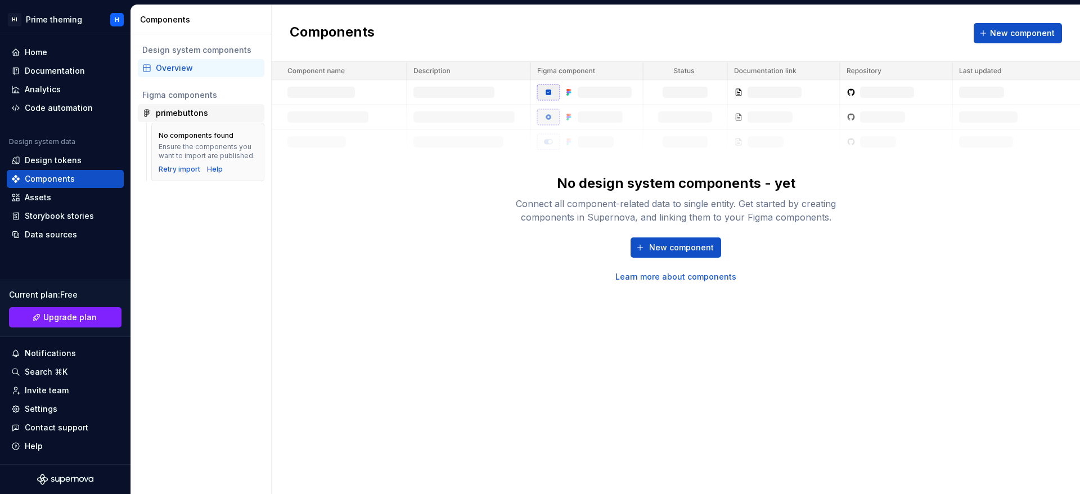
click at [201, 107] on div "primebuttons" at bounding box center [182, 112] width 52 height 11
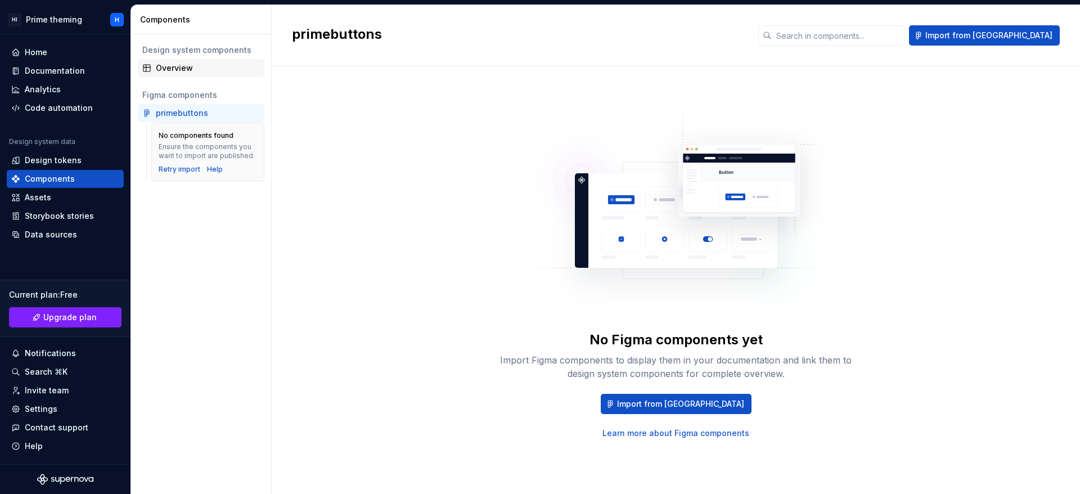
click at [215, 74] on div "Overview" at bounding box center [201, 68] width 127 height 18
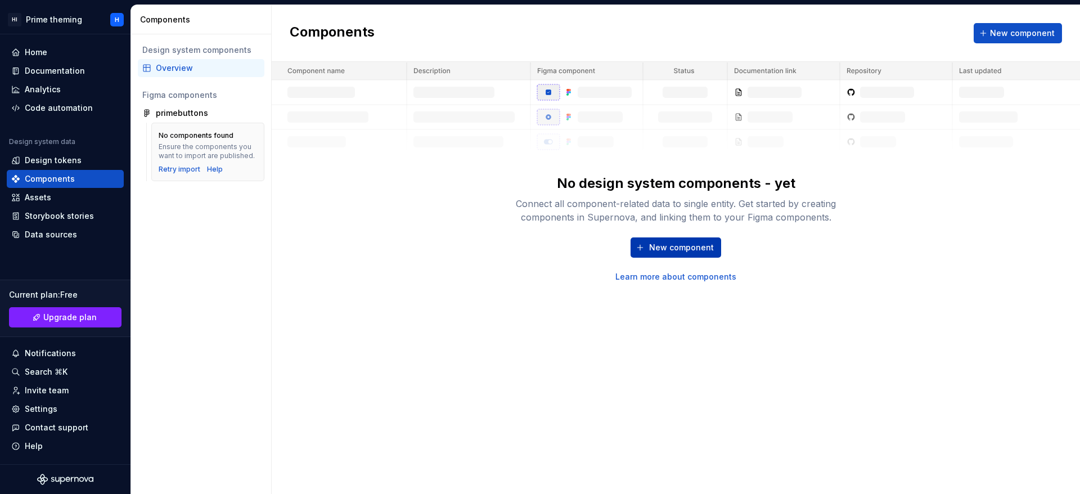
click at [704, 247] on span "New component" at bounding box center [681, 247] width 65 height 11
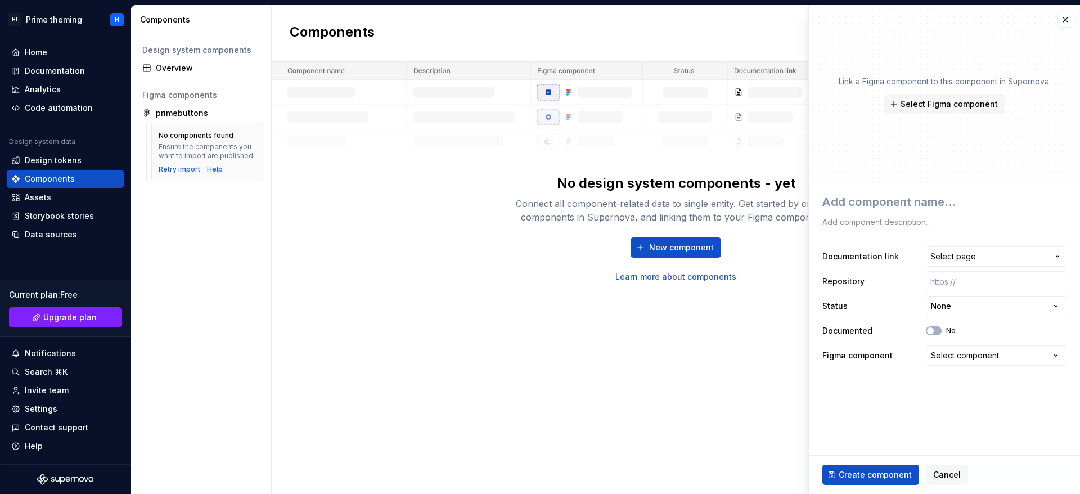
click at [642, 398] on div "Components New component No design system components - yet Connect all componen…" at bounding box center [676, 249] width 808 height 489
click at [948, 97] on button "Select Figma component" at bounding box center [944, 104] width 121 height 20
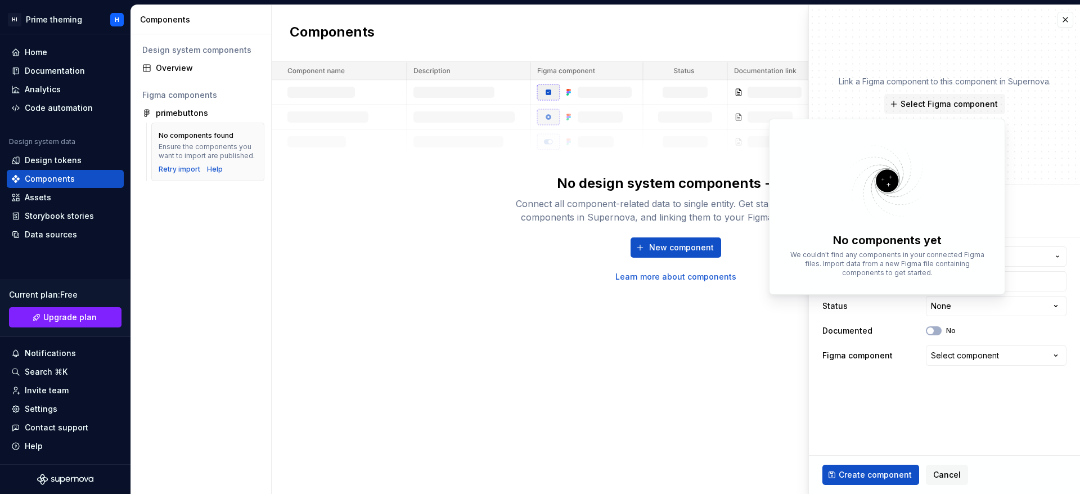
type textarea "*"
click at [523, 380] on div "Components New component No design system components - yet Connect all componen…" at bounding box center [676, 249] width 808 height 489
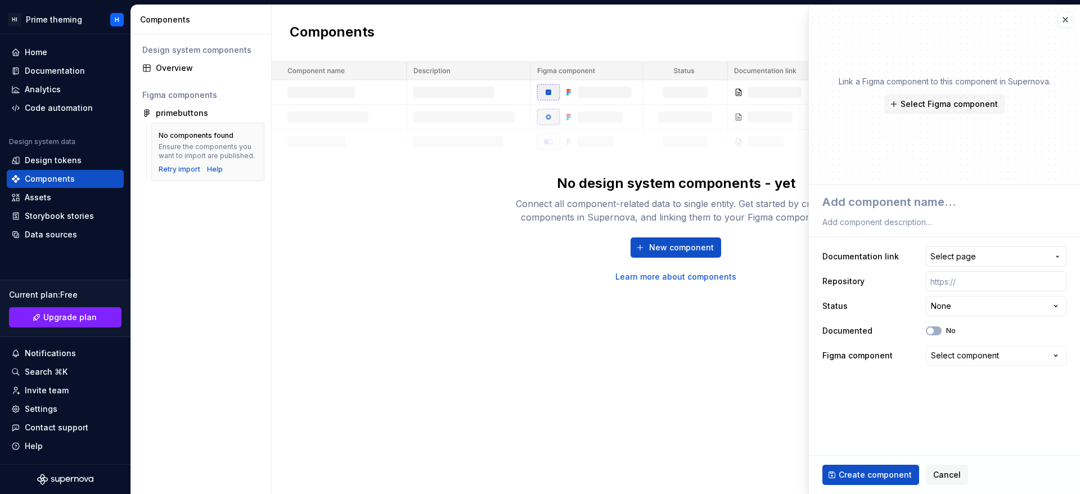
click at [523, 380] on div "Components New component No design system components - yet Connect all componen…" at bounding box center [676, 249] width 808 height 489
click at [1067, 20] on button "button" at bounding box center [1065, 20] width 16 height 16
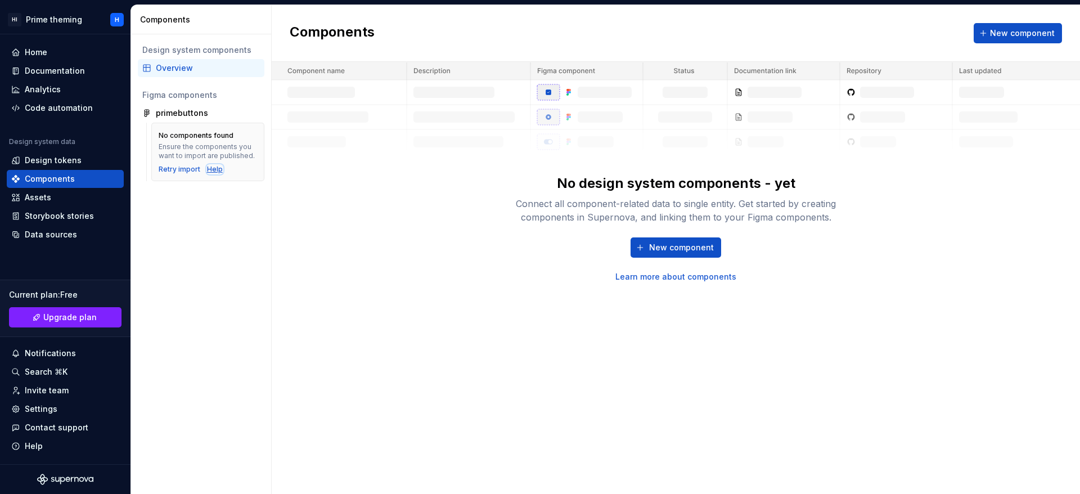
click at [217, 168] on div "Help" at bounding box center [215, 169] width 16 height 9
drag, startPoint x: 201, startPoint y: 119, endPoint x: 205, endPoint y: 112, distance: 7.8
click at [202, 119] on div "primebuttons" at bounding box center [201, 113] width 127 height 18
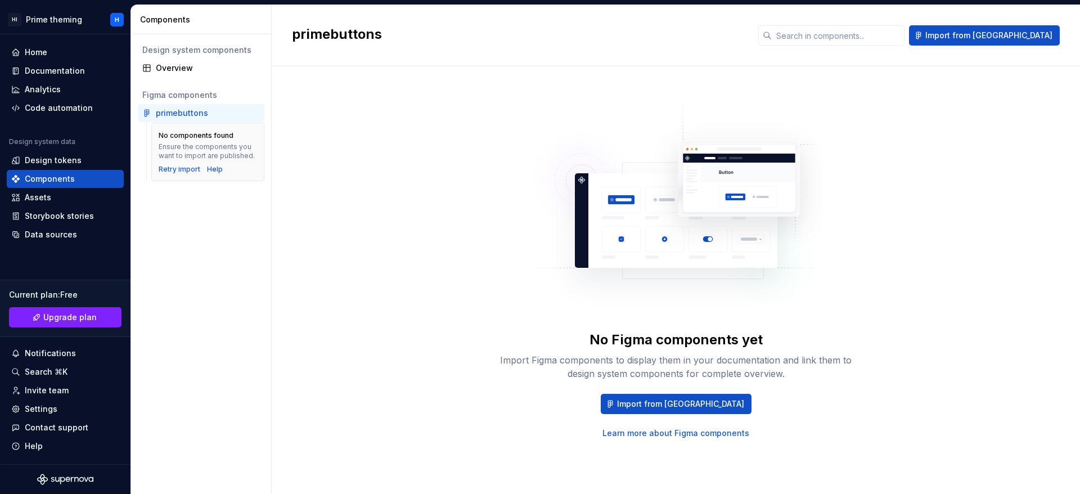
click at [205, 112] on div "primebuttons" at bounding box center [182, 112] width 52 height 11
click at [68, 242] on div "Data sources" at bounding box center [65, 235] width 117 height 18
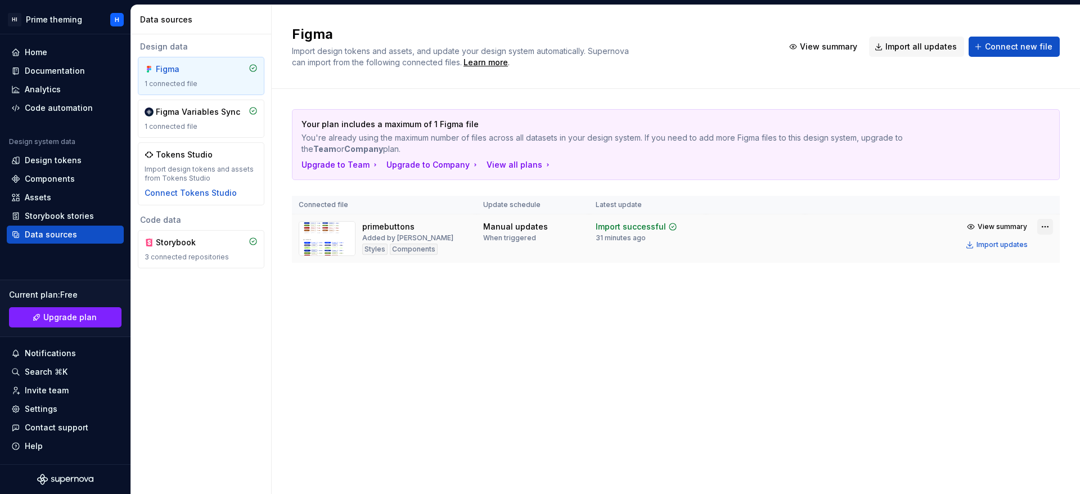
click at [1049, 227] on html "HI Prime theming H Home Documentation Analytics Code automation Design system d…" at bounding box center [540, 247] width 1080 height 494
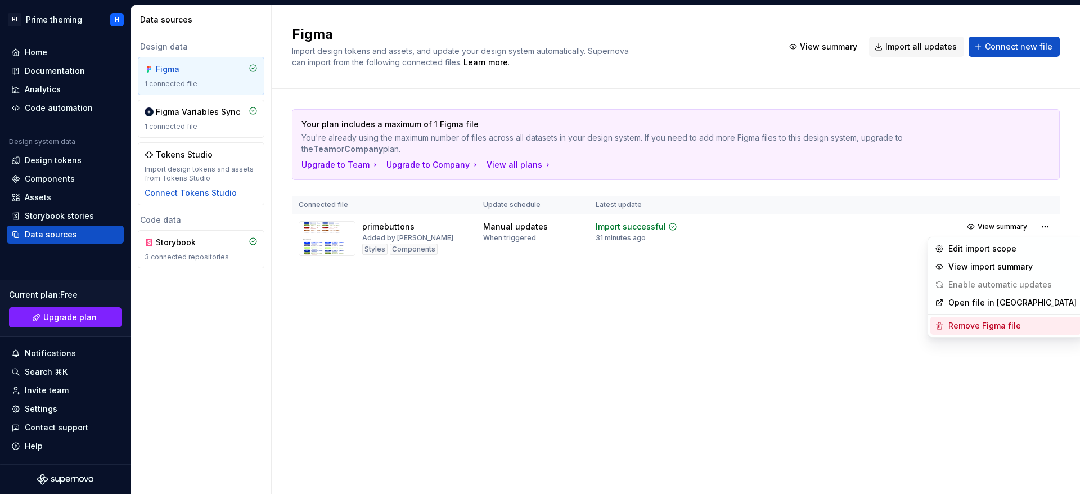
click at [969, 331] on div "Remove Figma file" at bounding box center [1012, 325] width 128 height 11
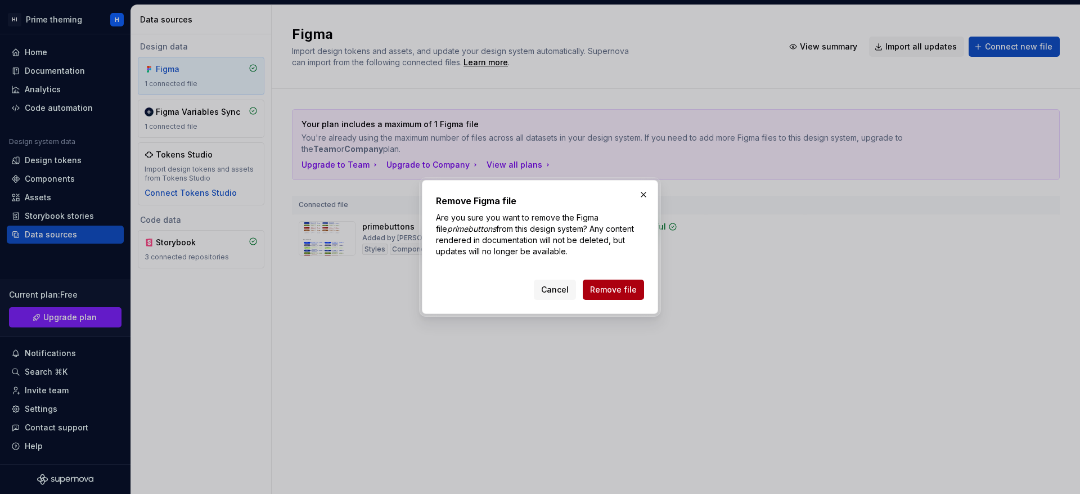
click at [609, 285] on span "Remove file" at bounding box center [613, 289] width 47 height 11
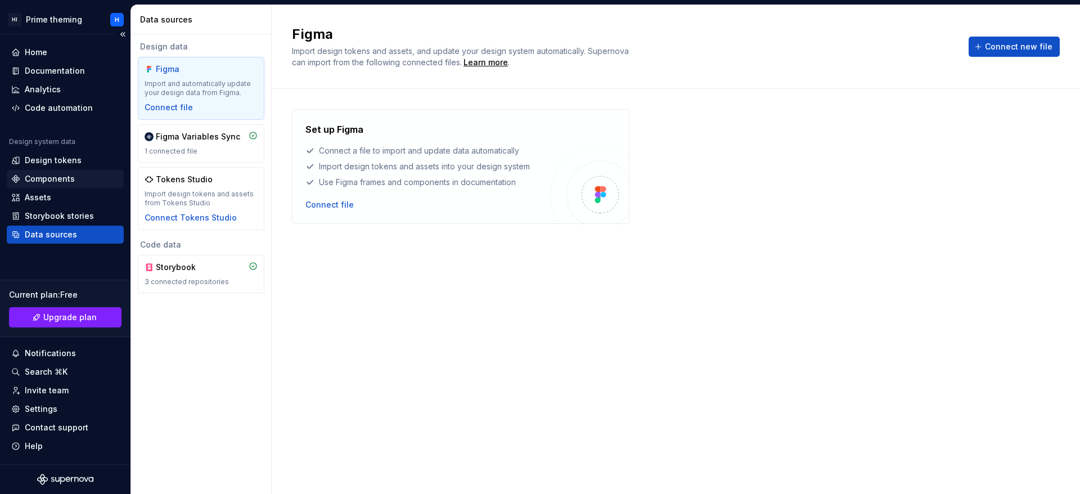
click at [69, 173] on div "Components" at bounding box center [50, 178] width 50 height 11
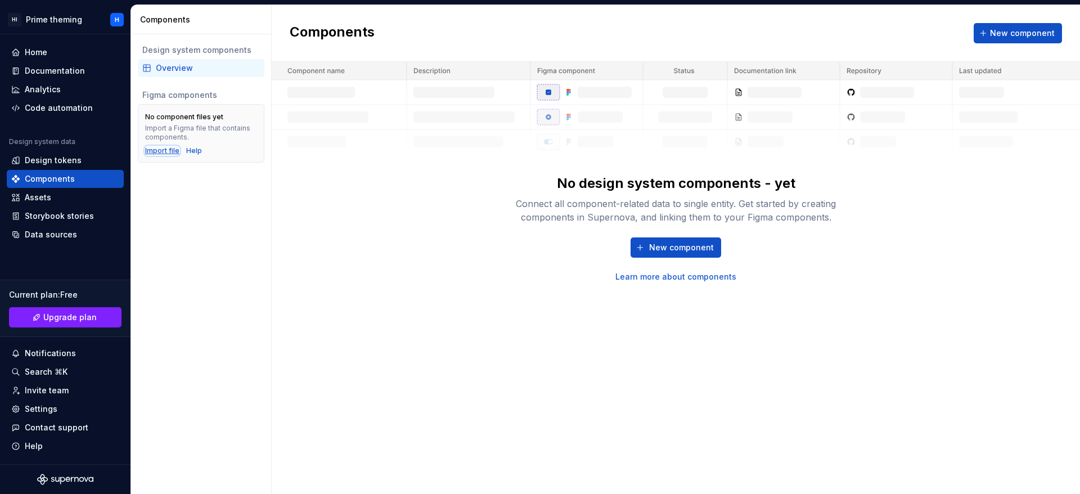
click at [170, 151] on div "Import file" at bounding box center [162, 150] width 34 height 9
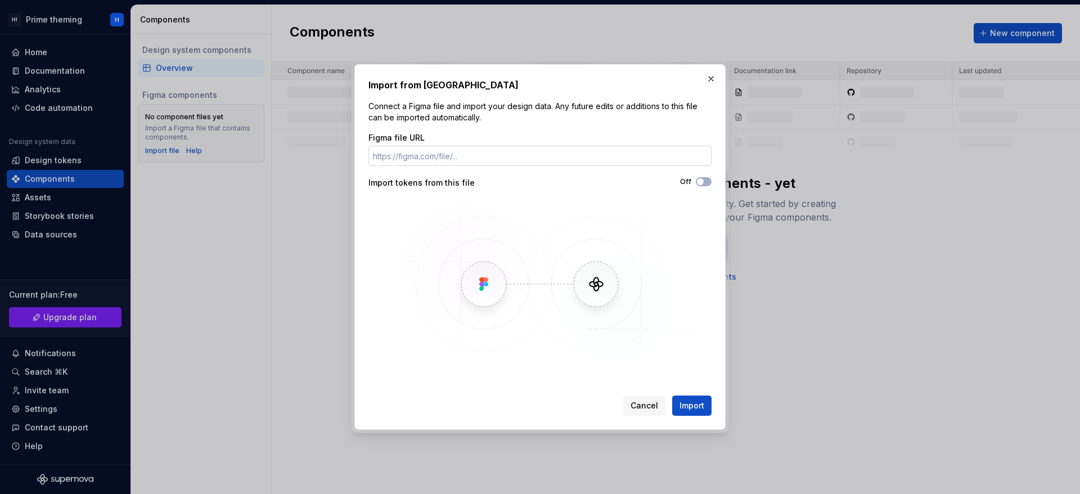
click at [442, 163] on input "Figma file URL" at bounding box center [539, 156] width 343 height 20
type input "[URL][DOMAIN_NAME]"
click at [701, 186] on button "Off" at bounding box center [704, 181] width 16 height 9
click at [691, 404] on span "Import" at bounding box center [691, 405] width 25 height 11
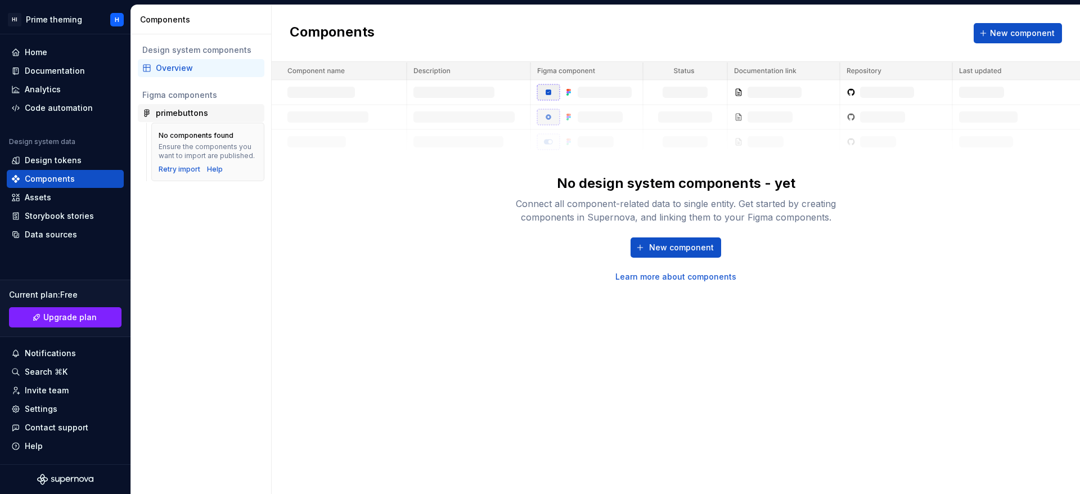
click at [177, 121] on div "primebuttons" at bounding box center [201, 113] width 127 height 18
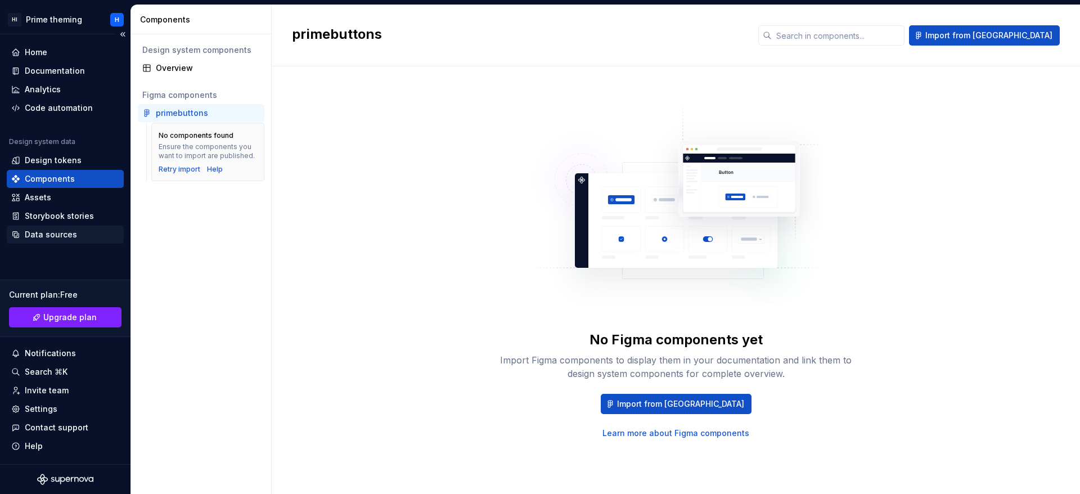
click at [42, 233] on div "Data sources" at bounding box center [51, 234] width 52 height 11
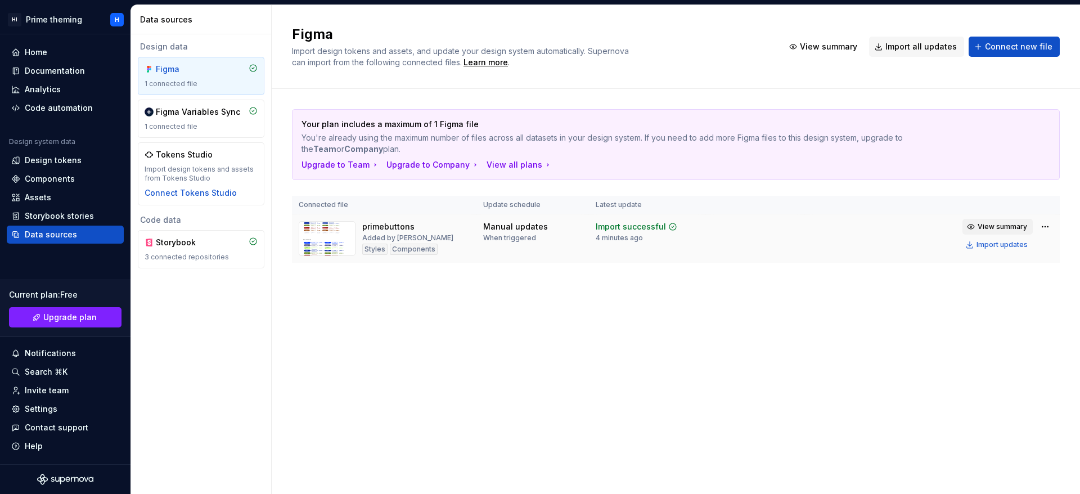
click at [993, 222] on span "View summary" at bounding box center [1002, 226] width 49 height 9
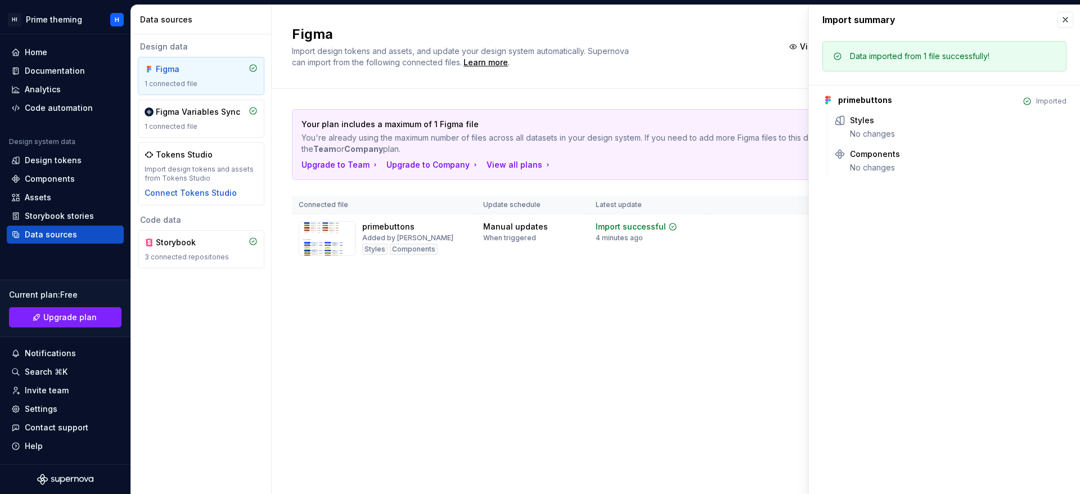
click at [711, 310] on div "Figma Import design tokens and assets, and update your design system automatica…" at bounding box center [676, 249] width 808 height 489
click at [902, 154] on icon at bounding box center [906, 154] width 9 height 9
click at [903, 154] on icon at bounding box center [906, 154] width 9 height 9
click at [772, 352] on div "Figma Import design tokens and assets, and update your design system automatica…" at bounding box center [676, 249] width 808 height 489
click at [1061, 16] on button "button" at bounding box center [1065, 20] width 16 height 16
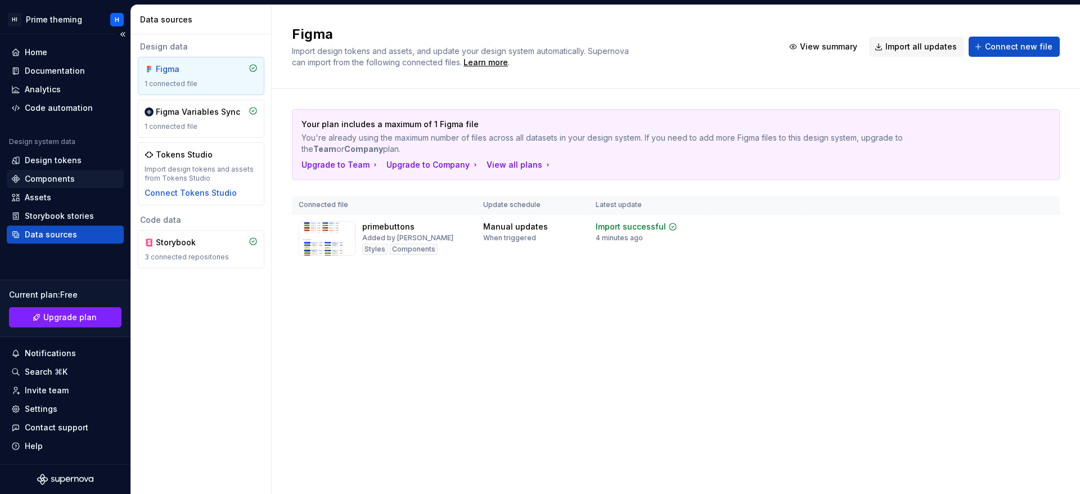
click at [71, 186] on div "Components" at bounding box center [65, 179] width 117 height 18
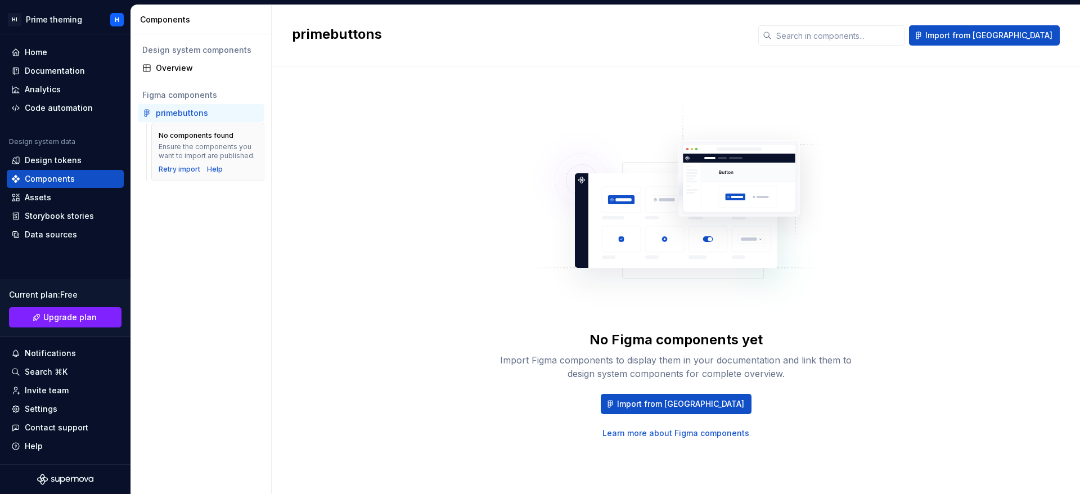
click at [229, 111] on div "primebuttons" at bounding box center [208, 112] width 104 height 11
click at [46, 193] on div "Assets" at bounding box center [38, 197] width 26 height 11
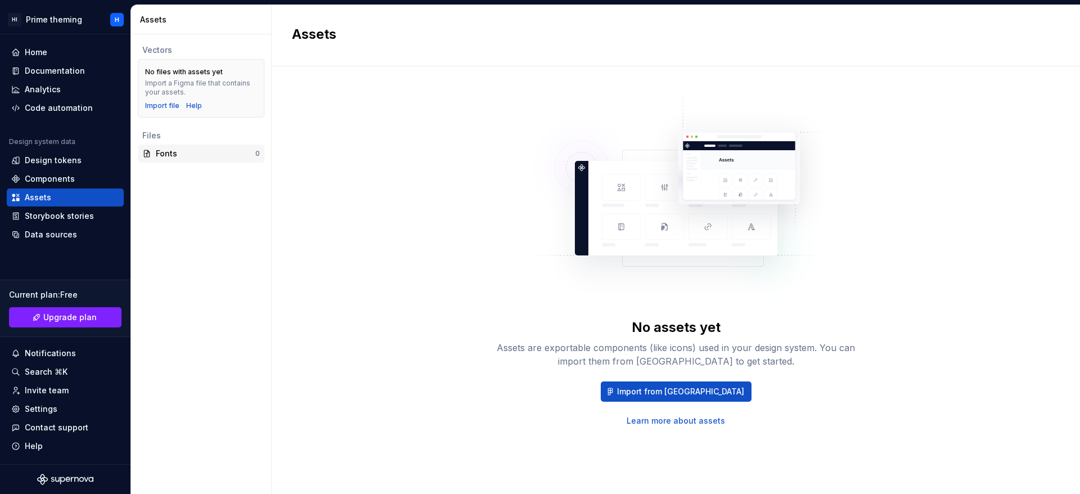
click at [215, 158] on div "Fonts" at bounding box center [206, 153] width 100 height 11
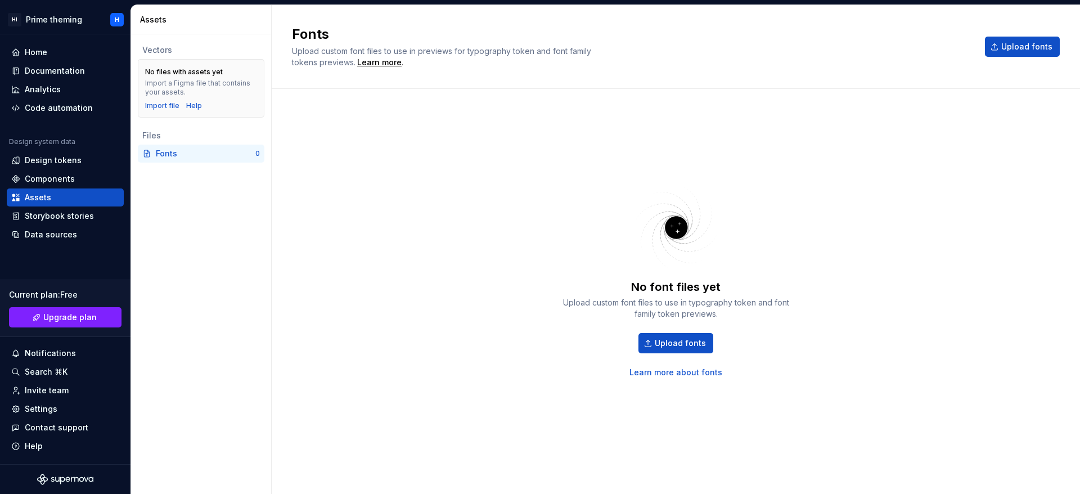
click at [945, 226] on div "No font files yet Upload custom font files to use in typography token and font …" at bounding box center [676, 280] width 768 height 342
